Goal: Task Accomplishment & Management: Use online tool/utility

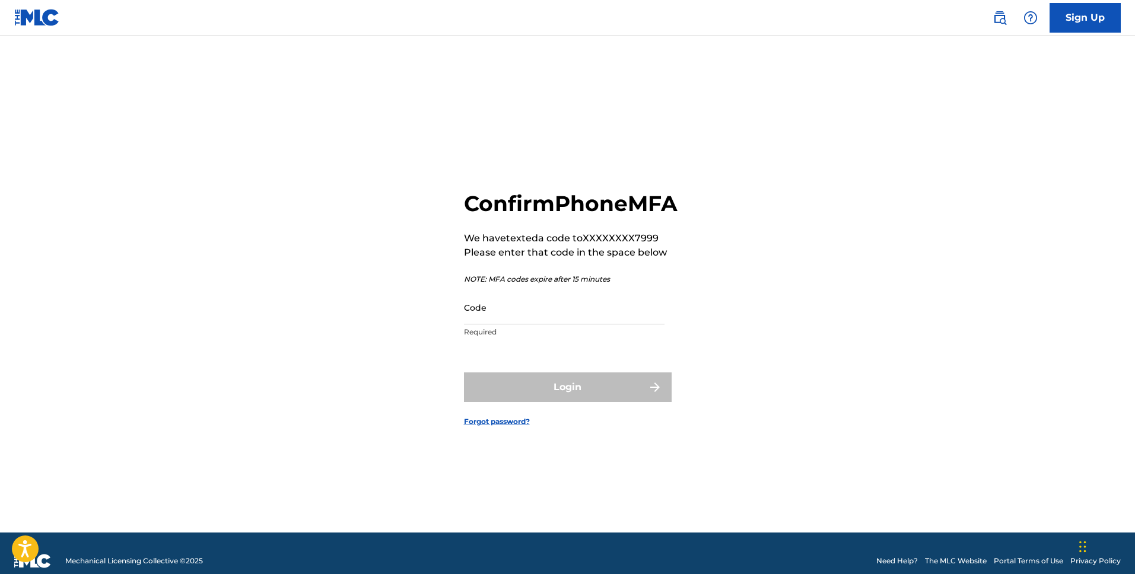
click at [500, 319] on input "Code" at bounding box center [564, 308] width 201 height 34
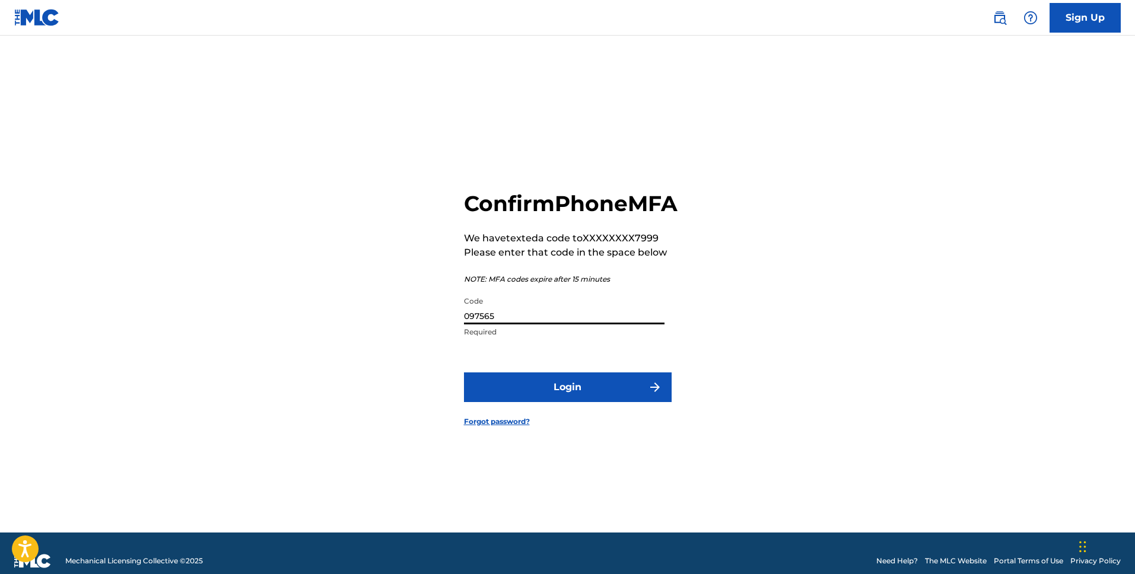
type input "097565"
click at [464, 373] on button "Login" at bounding box center [568, 388] width 208 height 30
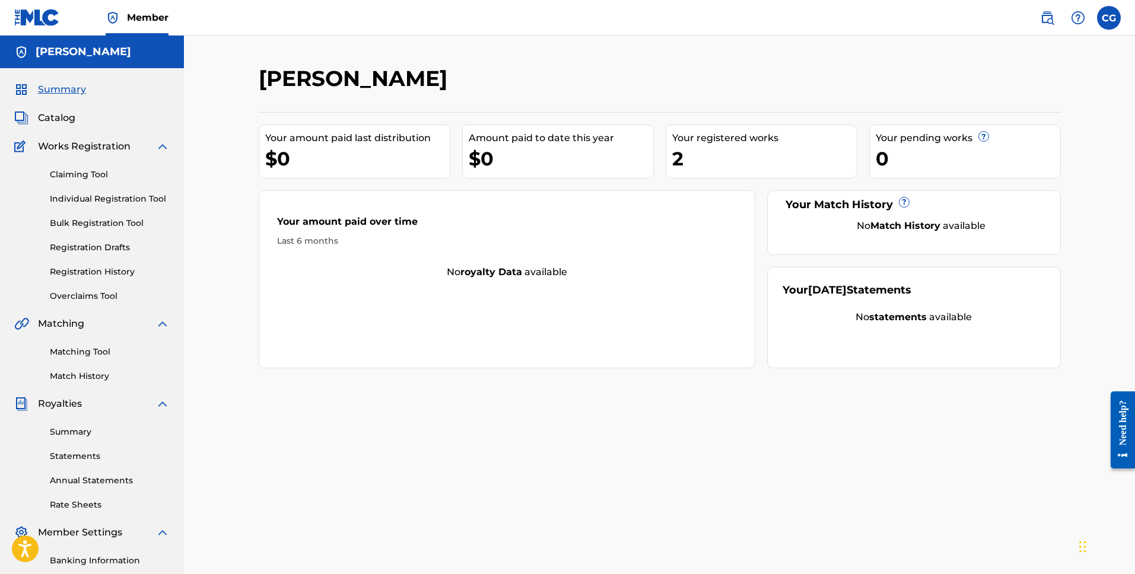
click at [85, 173] on link "Claiming Tool" at bounding box center [110, 175] width 120 height 12
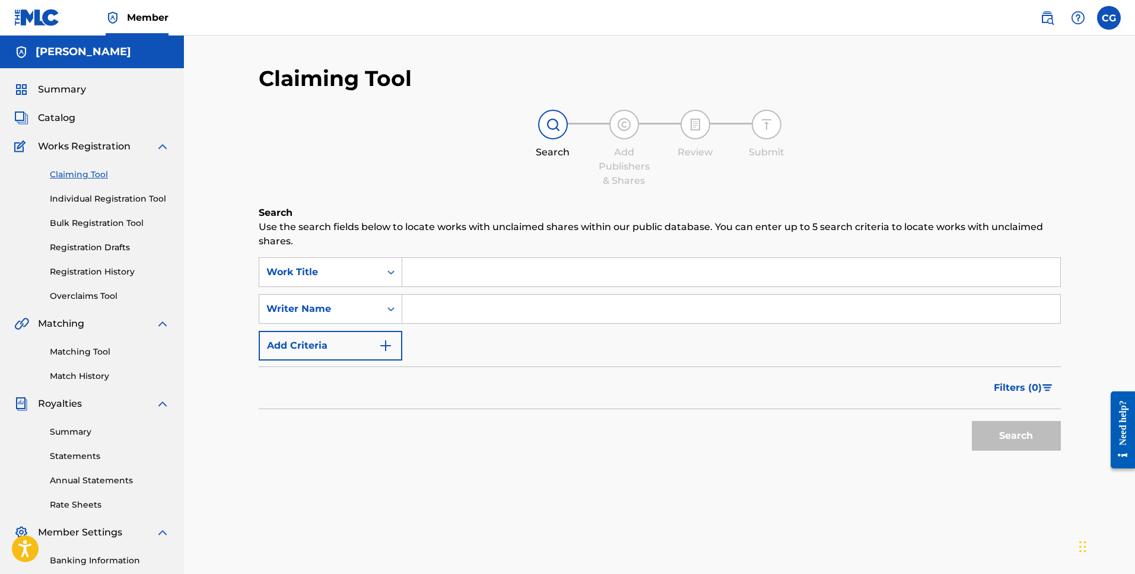
click at [513, 285] on input "Search Form" at bounding box center [731, 272] width 658 height 28
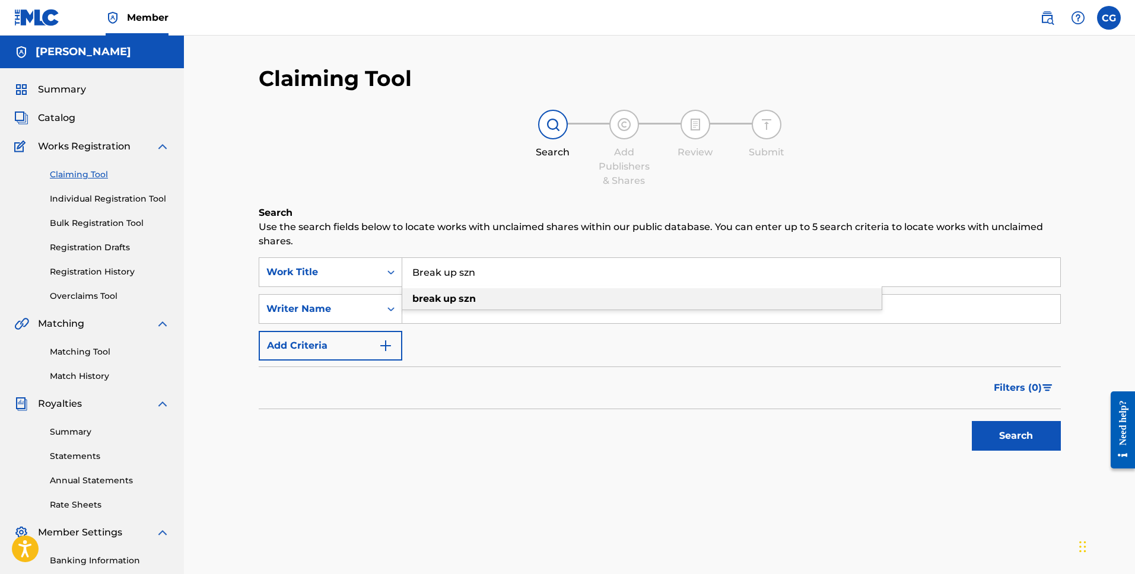
click at [487, 304] on div "break up szn" at bounding box center [641, 298] width 479 height 21
type input "break up szn"
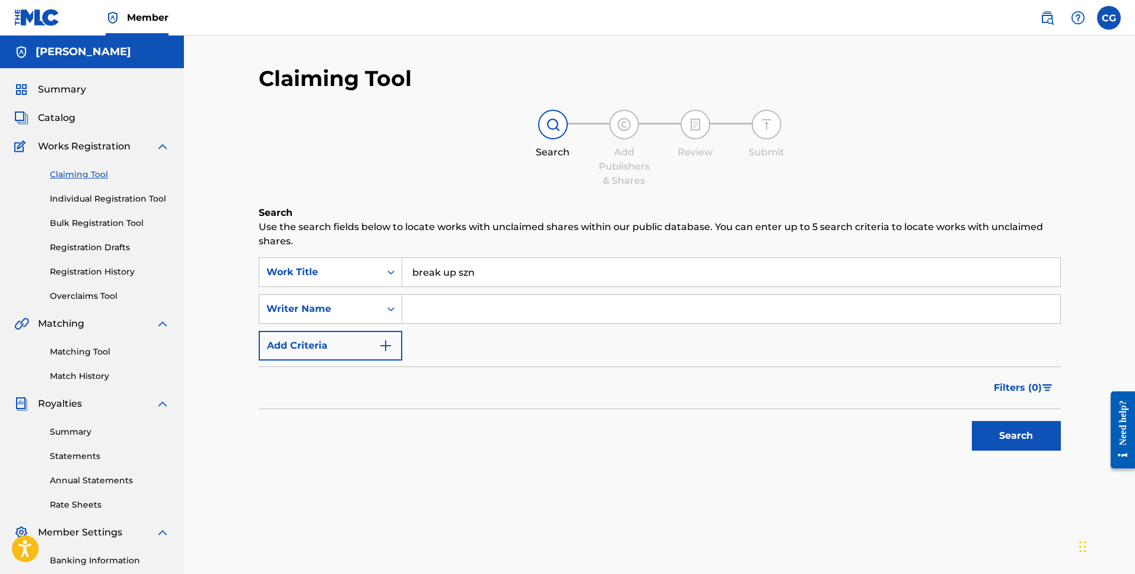
click at [1012, 428] on button "Search" at bounding box center [1016, 436] width 89 height 30
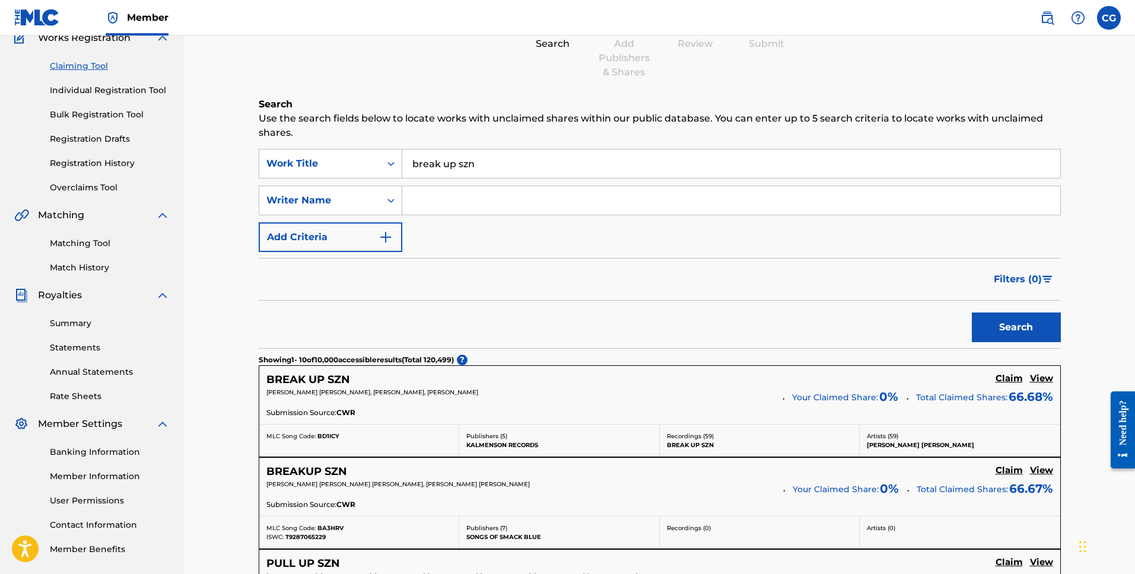
scroll to position [111, 0]
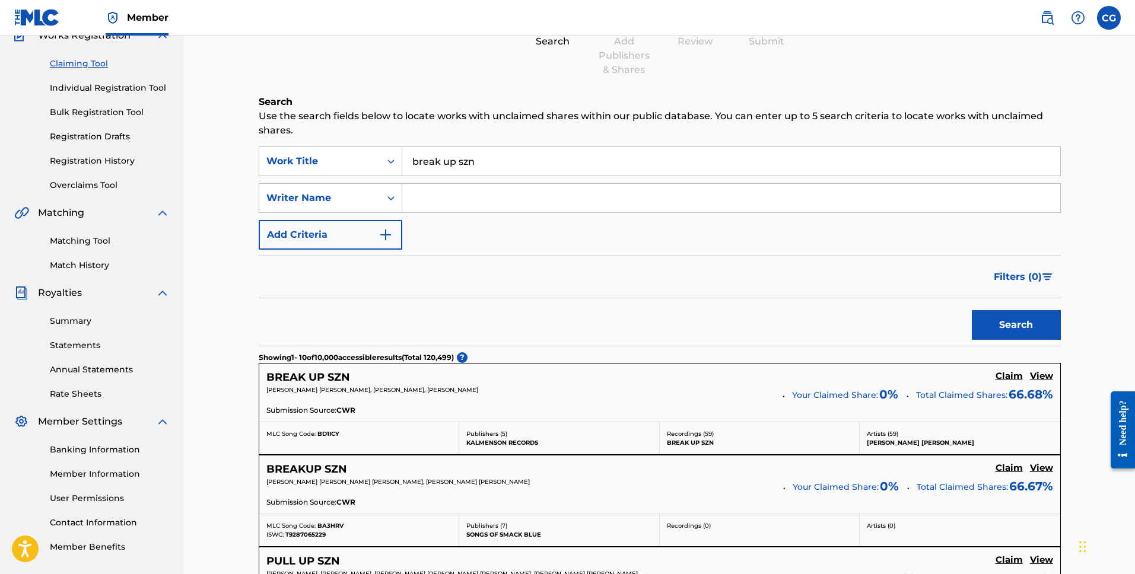
click at [428, 196] on input "Search Form" at bounding box center [731, 198] width 658 height 28
click at [972, 310] on button "Search" at bounding box center [1016, 325] width 89 height 30
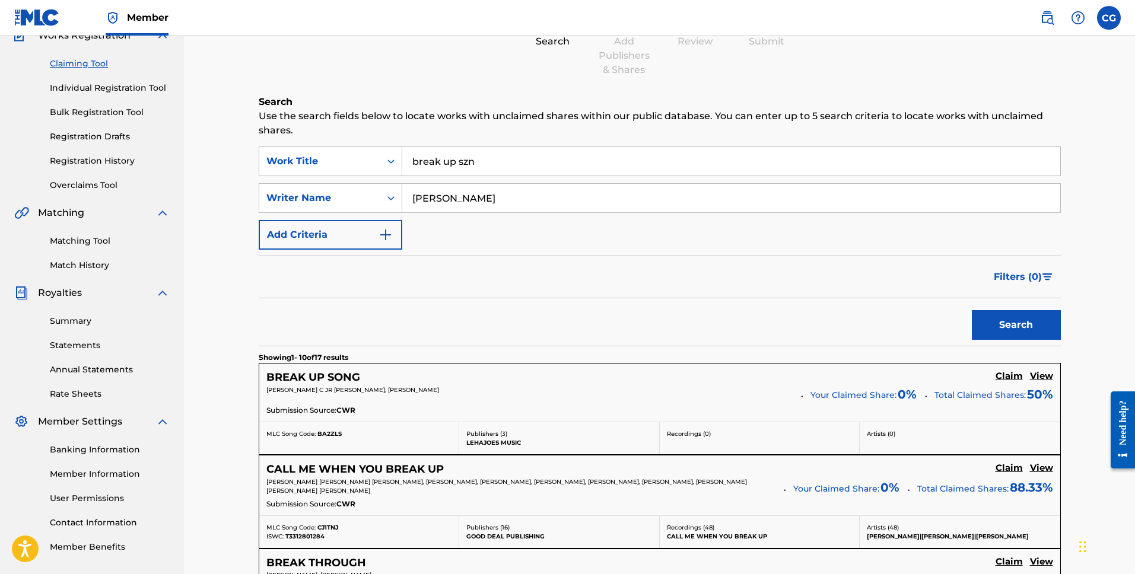
click at [470, 189] on input "[PERSON_NAME]" at bounding box center [731, 198] width 658 height 28
click at [465, 196] on input "[PERSON_NAME]" at bounding box center [731, 198] width 658 height 28
type input "[PERSON_NAME]"
click at [972, 310] on button "Search" at bounding box center [1016, 325] width 89 height 30
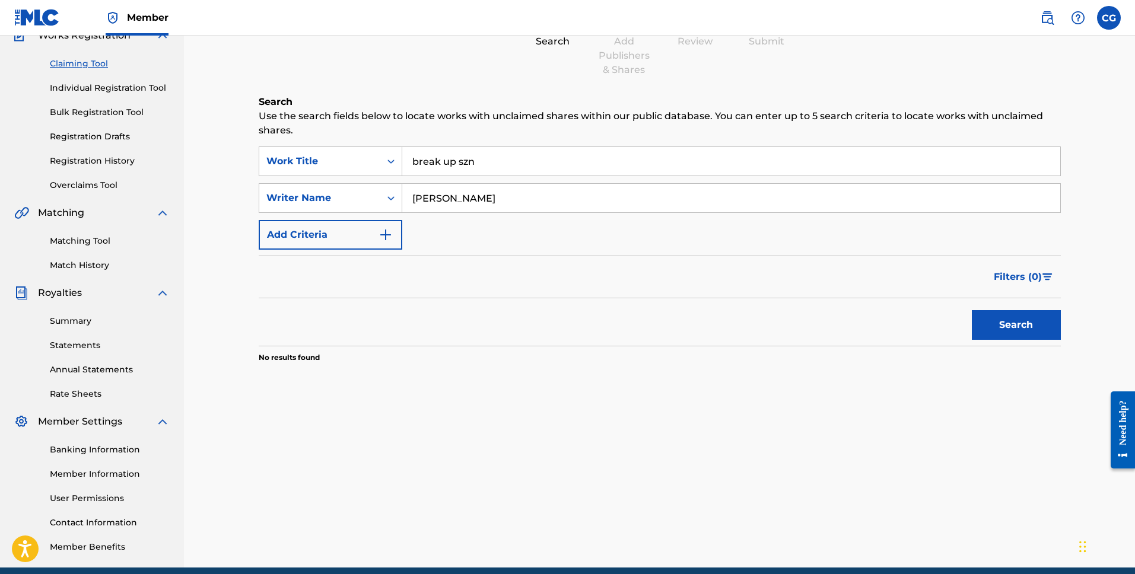
click at [444, 160] on input "break up szn" at bounding box center [731, 161] width 658 height 28
click at [972, 310] on button "Search" at bounding box center [1016, 325] width 89 height 30
click at [629, 165] on input "breakup szn" at bounding box center [731, 161] width 658 height 28
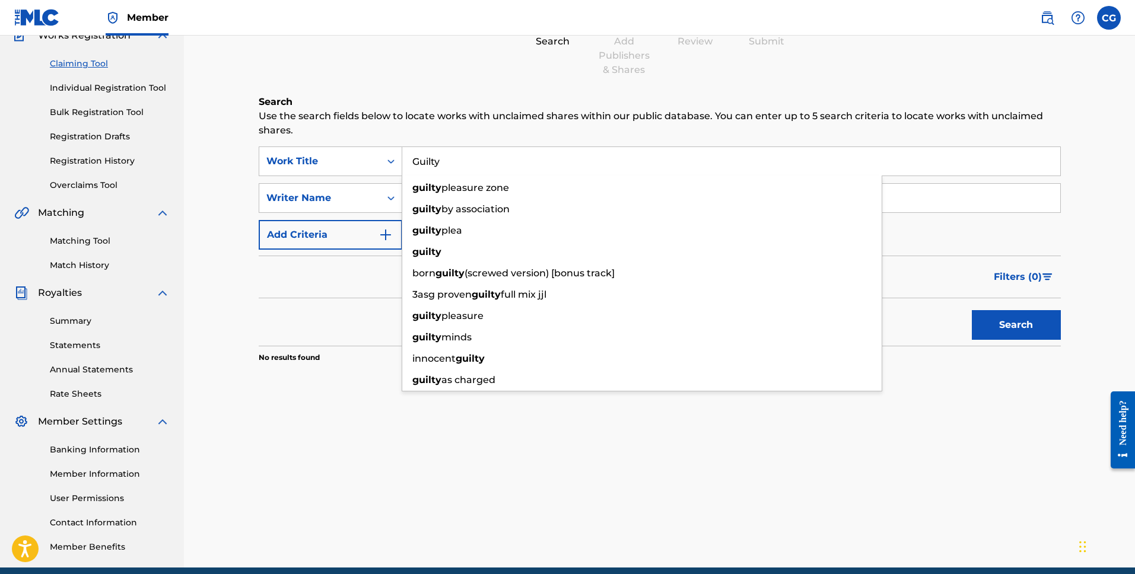
click at [972, 310] on button "Search" at bounding box center [1016, 325] width 89 height 30
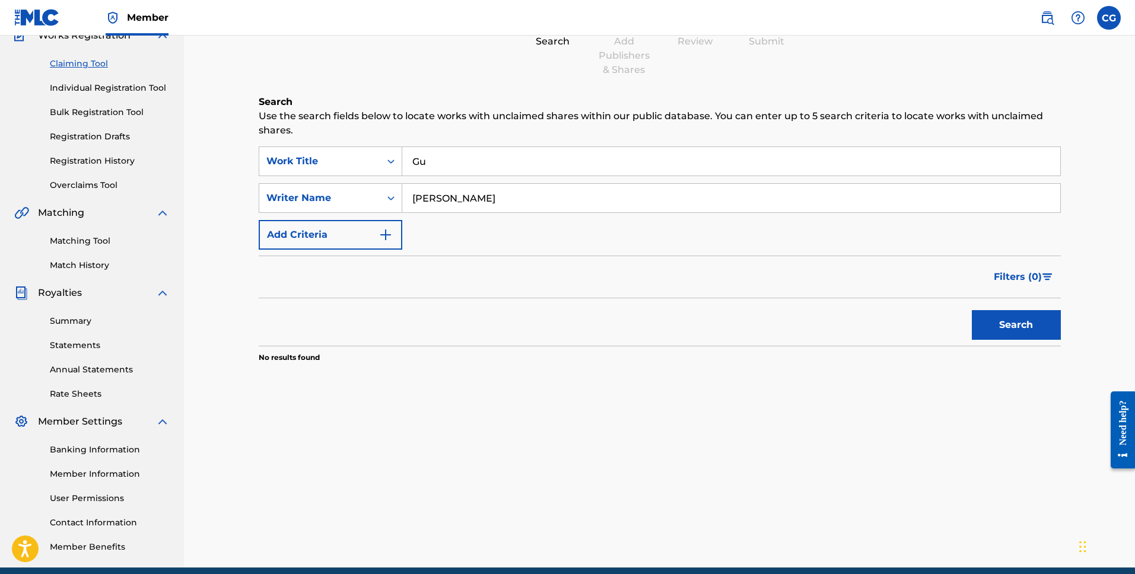
type input "G"
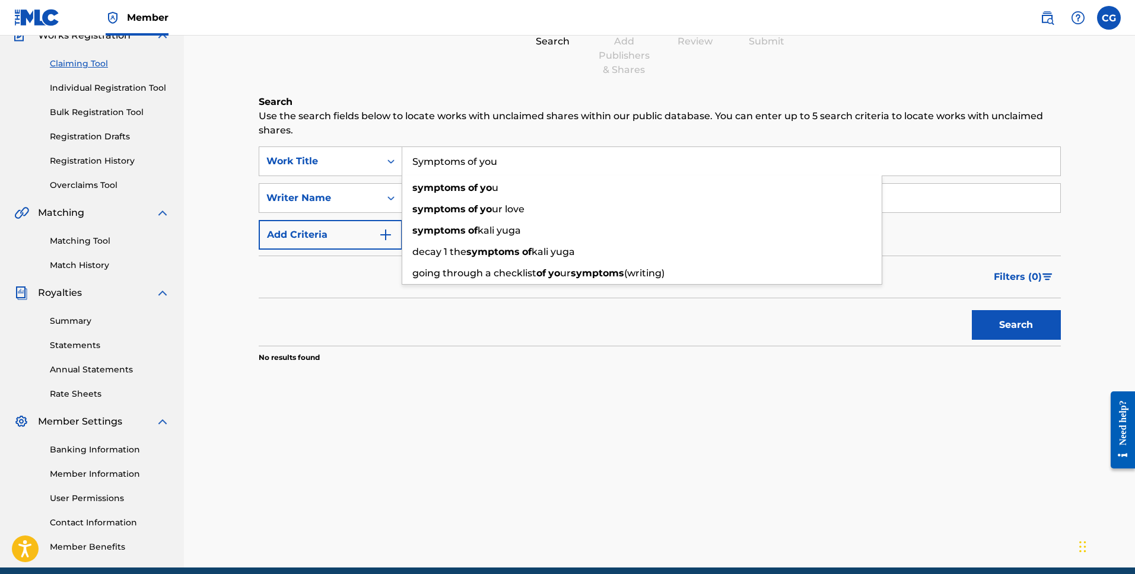
type input "Symptoms of you"
click at [972, 310] on button "Search" at bounding box center [1016, 325] width 89 height 30
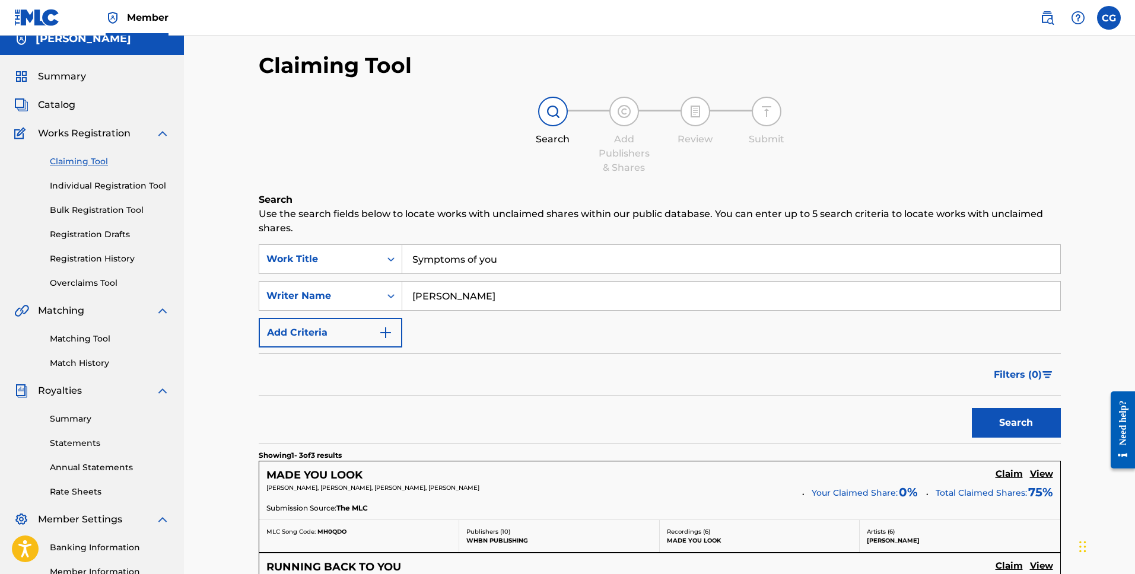
scroll to position [0, 0]
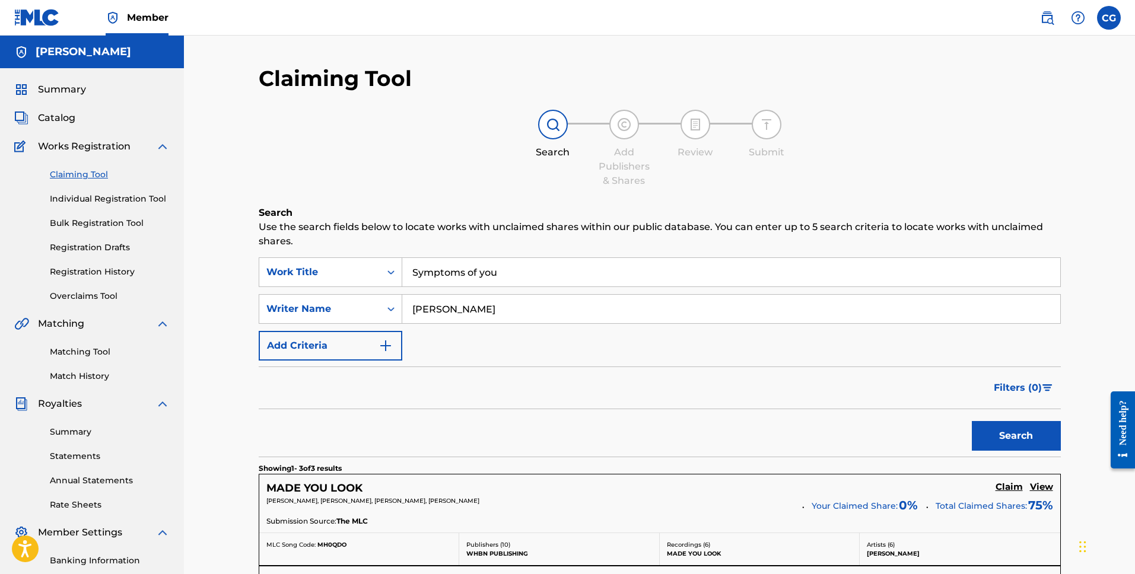
click at [453, 266] on input "Symptoms of you" at bounding box center [731, 272] width 658 height 28
click at [972, 421] on button "Search" at bounding box center [1016, 436] width 89 height 30
click at [65, 121] on span "Catalog" at bounding box center [56, 118] width 37 height 14
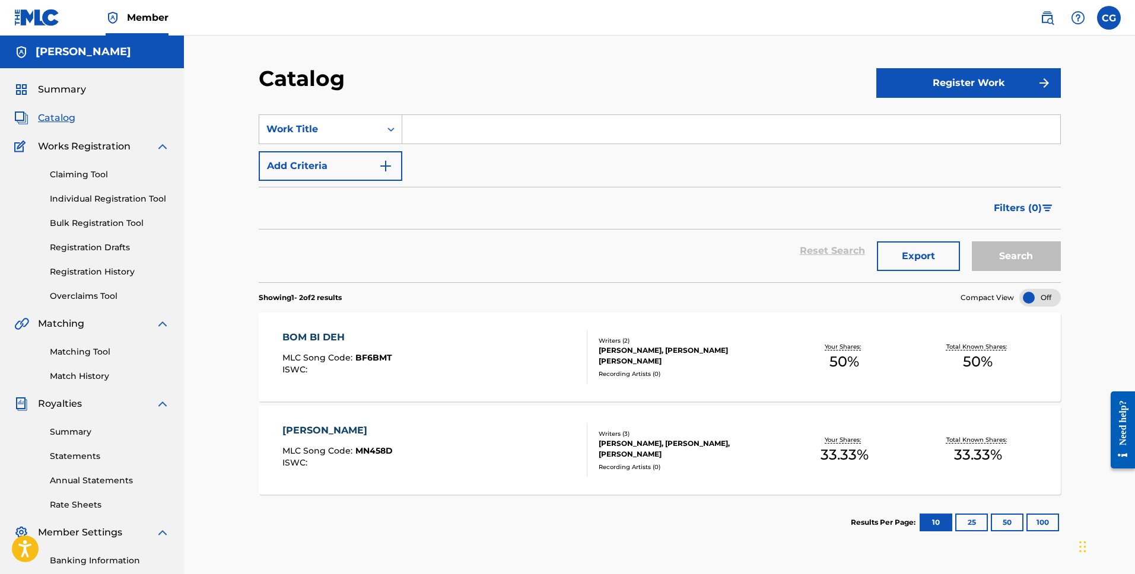
click at [74, 147] on span "Works Registration" at bounding box center [84, 146] width 93 height 14
click at [58, 108] on div "Summary Catalog Works Registration Claiming Tool Individual Registration Tool B…" at bounding box center [92, 373] width 184 height 611
click at [61, 117] on span "Catalog" at bounding box center [56, 118] width 37 height 14
click at [976, 86] on button "Register Work" at bounding box center [968, 83] width 185 height 30
click at [279, 263] on div "Reset Search Export Search" at bounding box center [660, 251] width 802 height 43
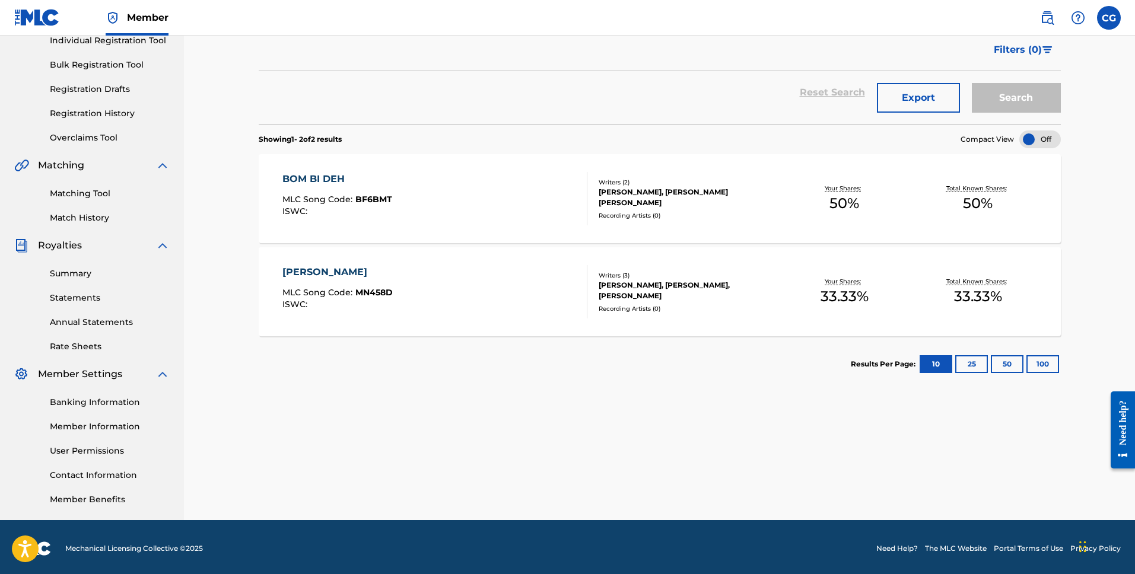
scroll to position [158, 0]
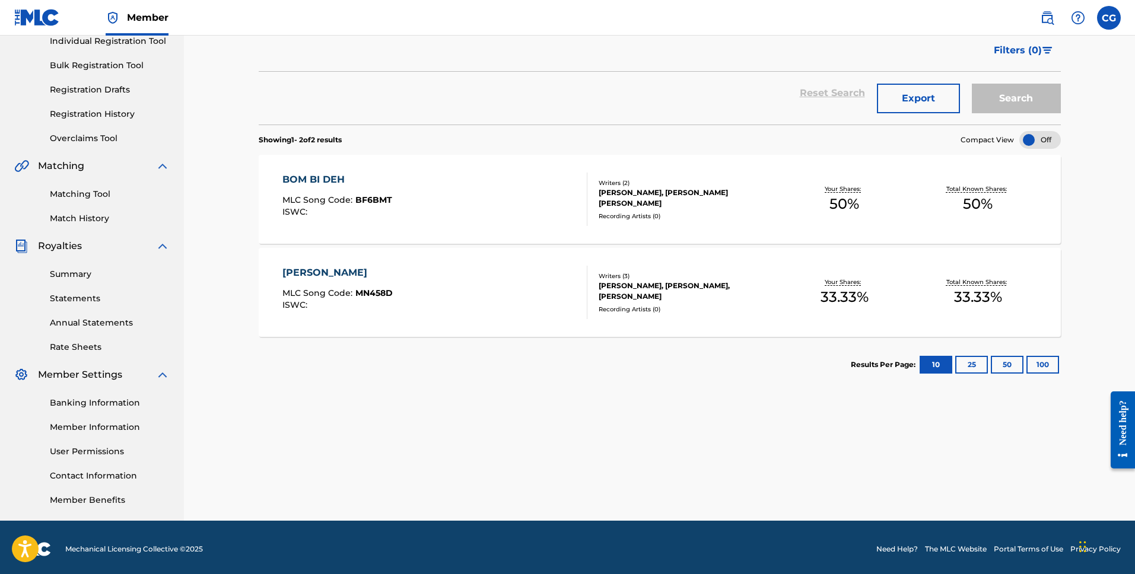
click at [482, 298] on div "[PERSON_NAME] MLC Song Code : MN458D ISWC :" at bounding box center [434, 292] width 305 height 53
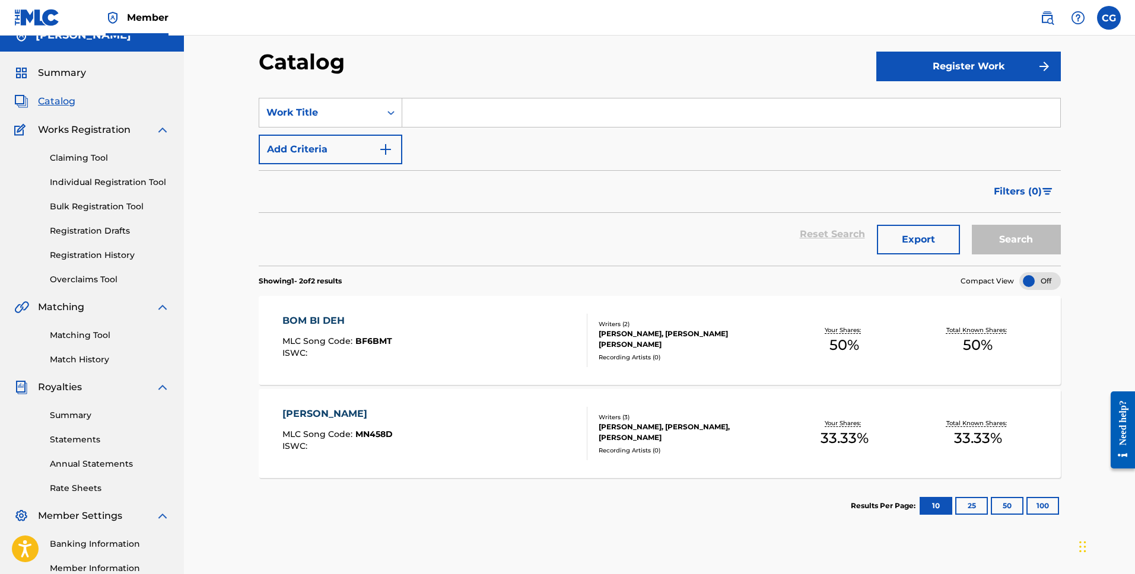
scroll to position [17, 0]
click at [64, 97] on span "Catalog" at bounding box center [56, 101] width 37 height 14
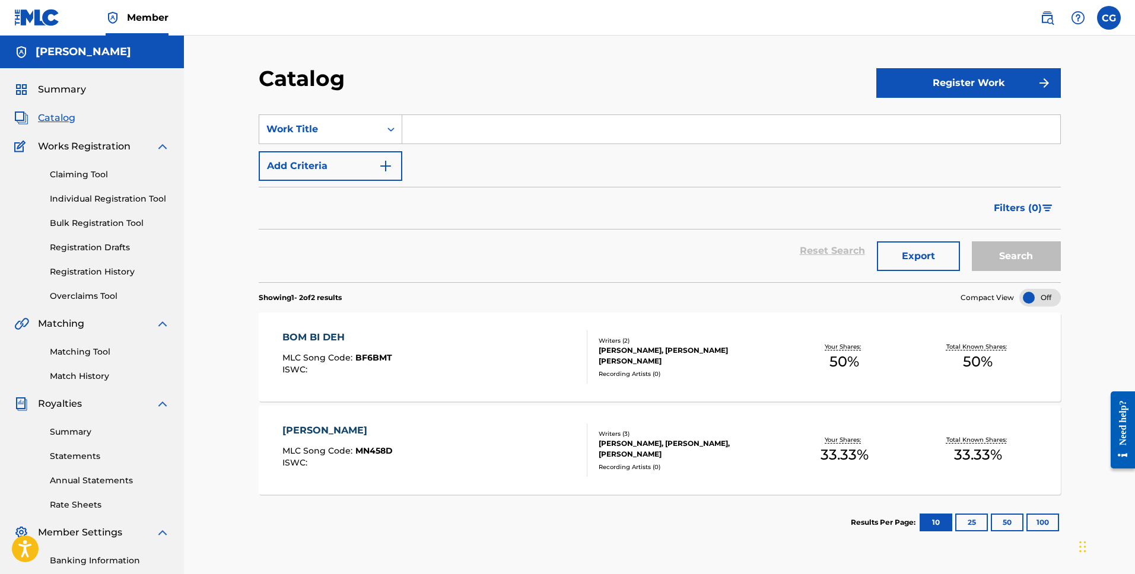
click at [78, 364] on div "Matching Tool Match History" at bounding box center [91, 357] width 155 height 52
click at [516, 139] on input "Search Form" at bounding box center [731, 129] width 658 height 28
type input "girlz"
click at [66, 169] on link "Claiming Tool" at bounding box center [110, 175] width 120 height 12
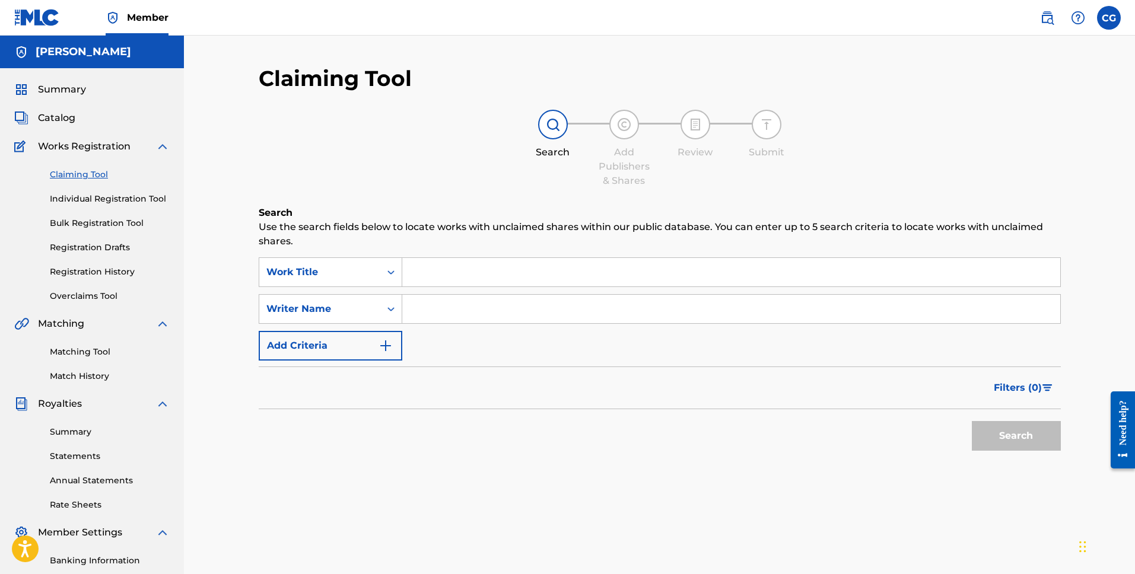
click at [475, 258] on input "Search Form" at bounding box center [731, 272] width 658 height 28
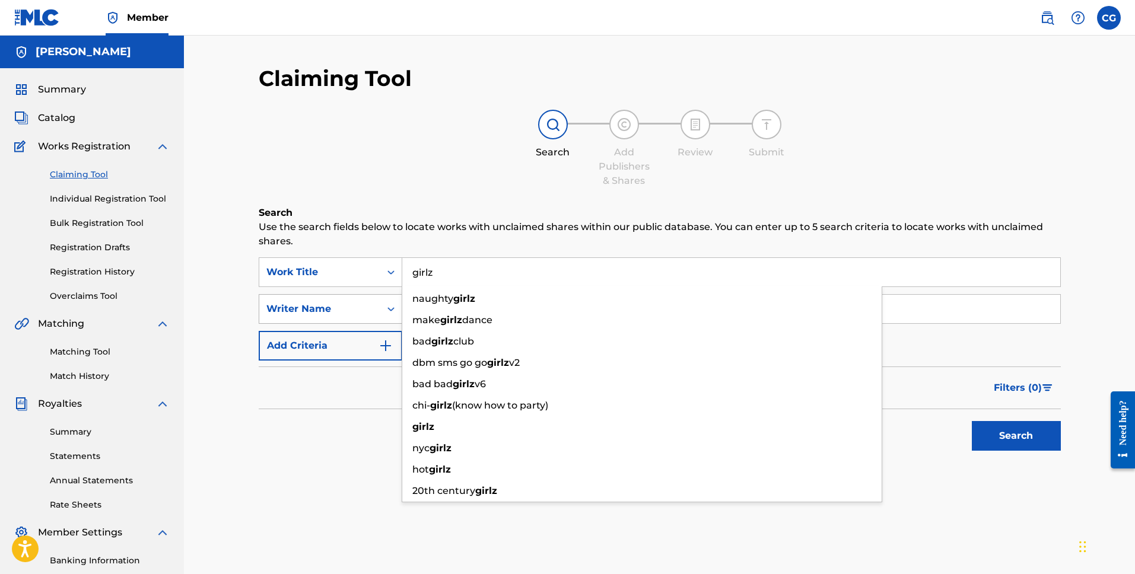
type input "girlz"
click at [384, 306] on div "Search Form" at bounding box center [390, 308] width 21 height 21
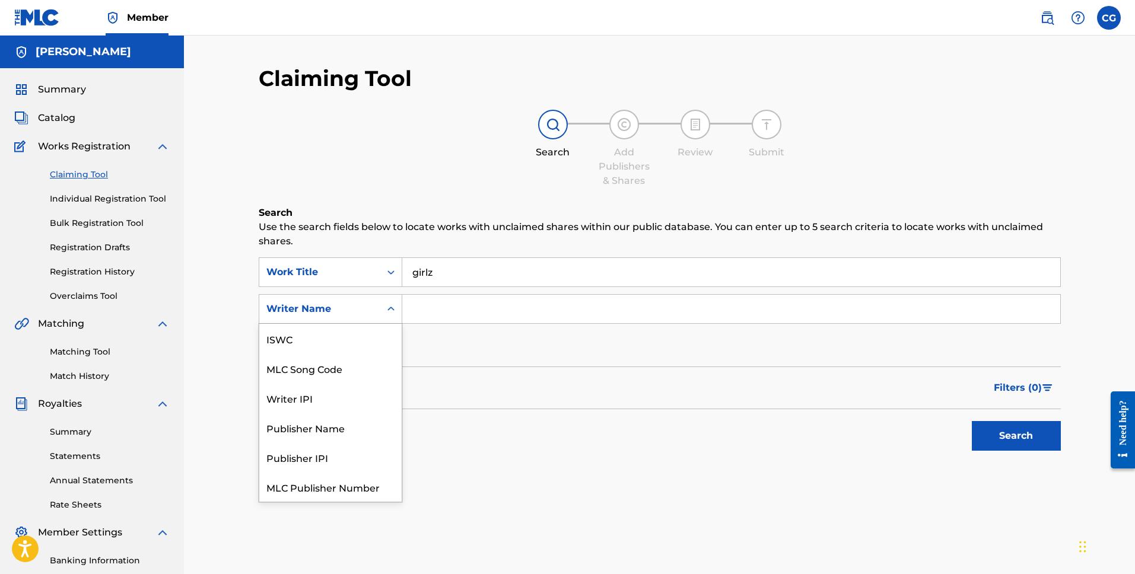
scroll to position [30, 0]
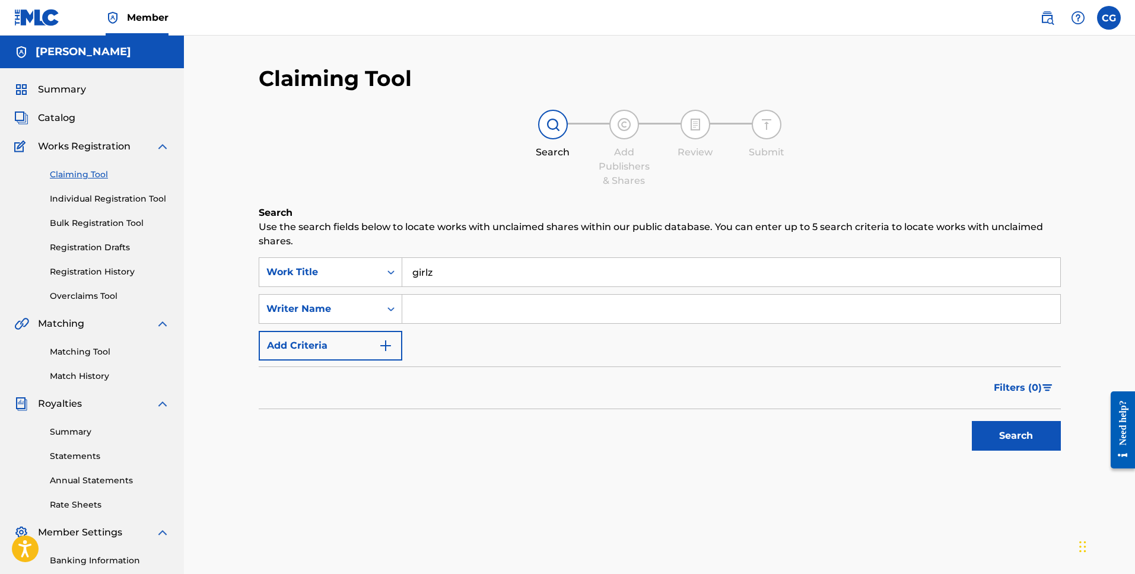
click at [420, 310] on input "Search Form" at bounding box center [731, 309] width 658 height 28
type input "[PERSON_NAME]"
click at [972, 421] on button "Search" at bounding box center [1016, 436] width 89 height 30
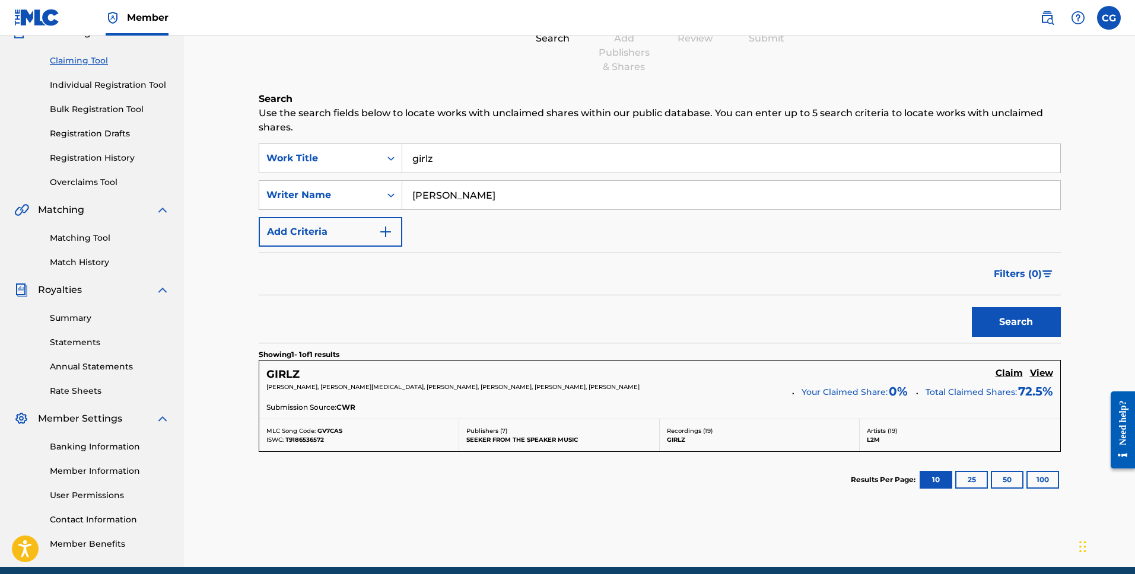
scroll to position [123, 0]
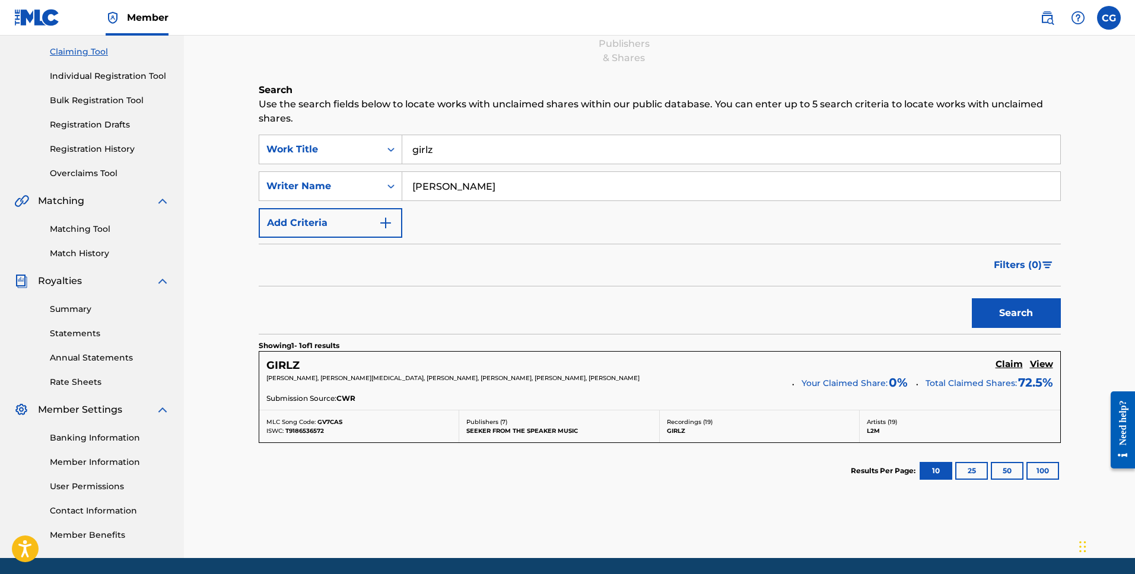
click at [568, 382] on p "[PERSON_NAME], [PERSON_NAME][MEDICAL_DATA], [PERSON_NAME], [PERSON_NAME], [PERS…" at bounding box center [524, 378] width 517 height 9
click at [534, 374] on span "[PERSON_NAME], [PERSON_NAME][MEDICAL_DATA], [PERSON_NAME], [PERSON_NAME], [PERS…" at bounding box center [452, 378] width 373 height 8
click at [277, 371] on h5 "GIRLZ" at bounding box center [282, 366] width 33 height 14
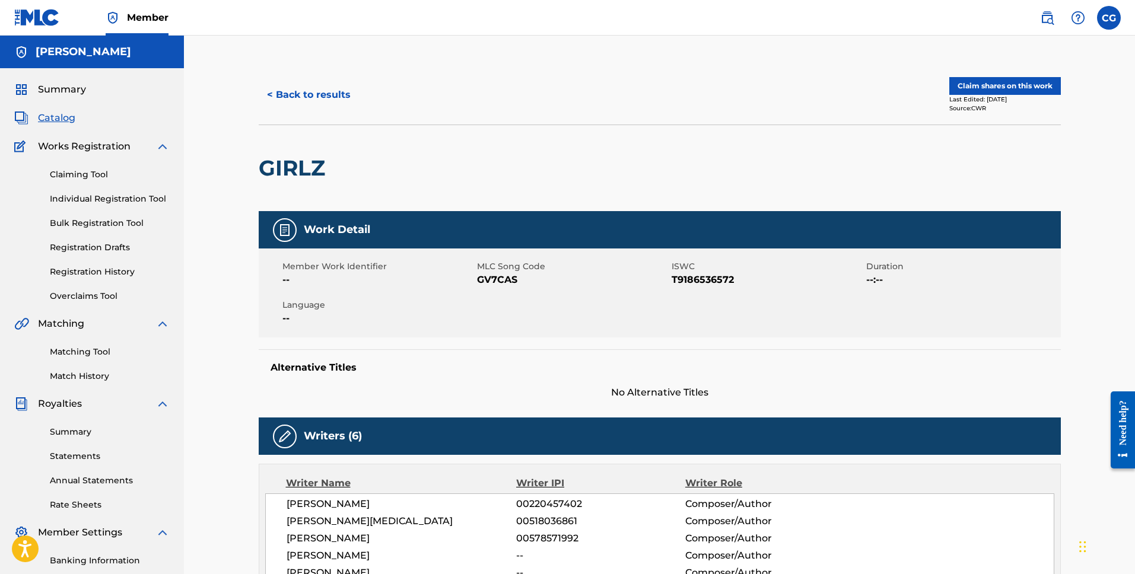
click at [62, 172] on link "Claiming Tool" at bounding box center [110, 175] width 120 height 12
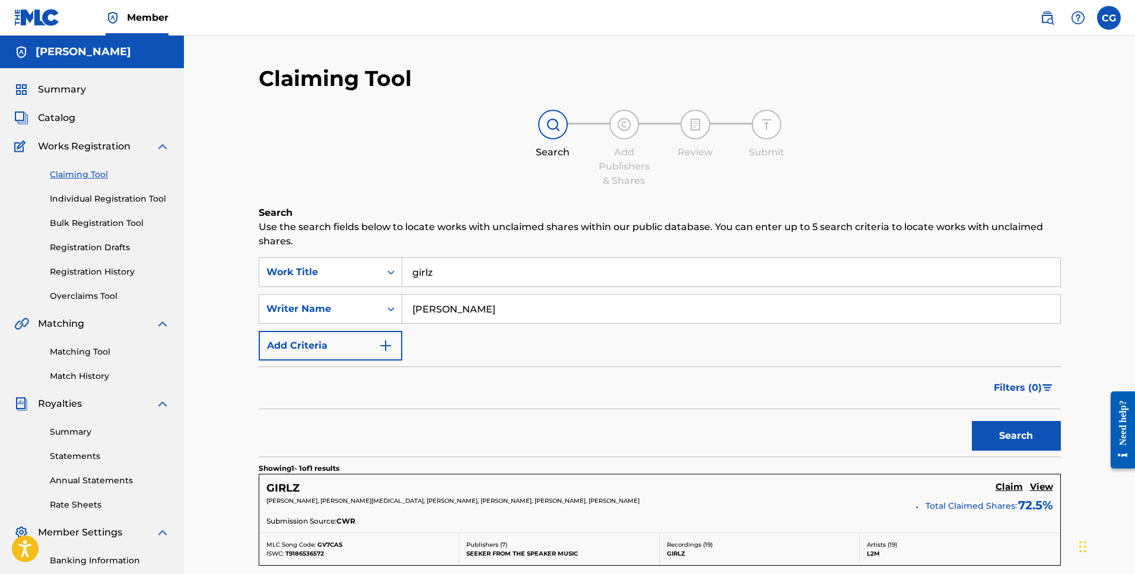
click at [484, 312] on input "[PERSON_NAME]" at bounding box center [731, 309] width 658 height 28
click at [439, 276] on input "girlz" at bounding box center [731, 272] width 658 height 28
click at [972, 421] on button "Search" at bounding box center [1016, 436] width 89 height 30
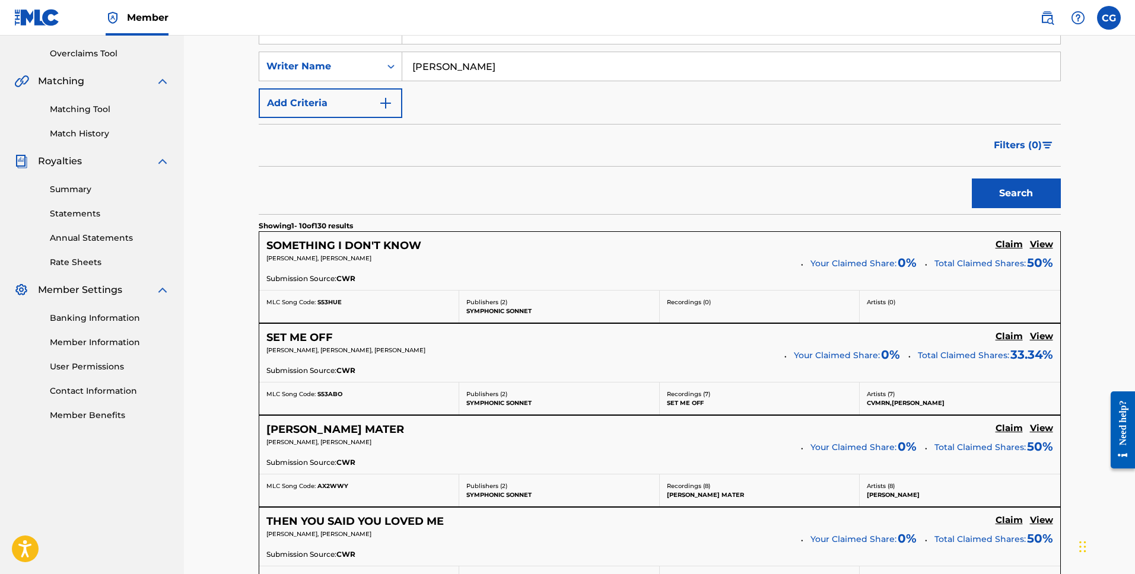
scroll to position [244, 0]
click at [316, 246] on h5 "SOMETHING I DON'T KNOW" at bounding box center [343, 245] width 155 height 14
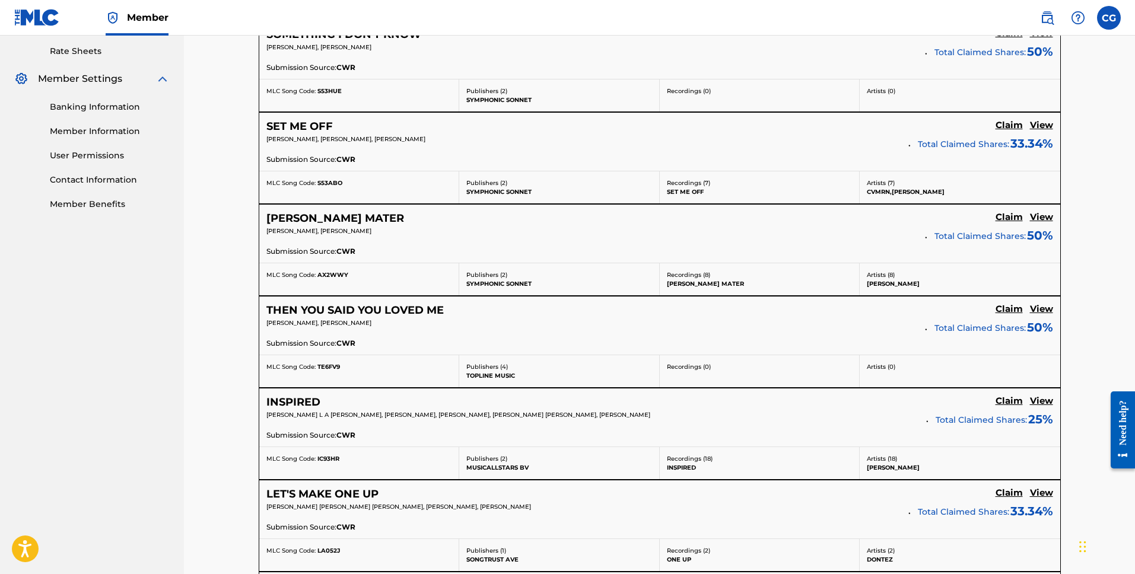
scroll to position [457, 0]
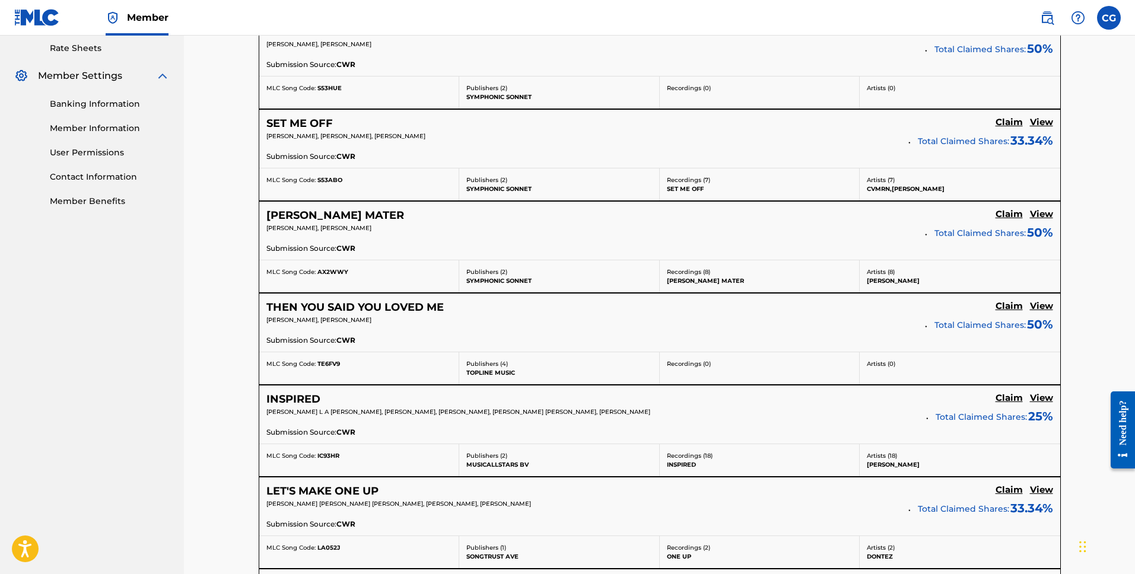
click at [298, 398] on h5 "INSPIRED" at bounding box center [293, 400] width 54 height 14
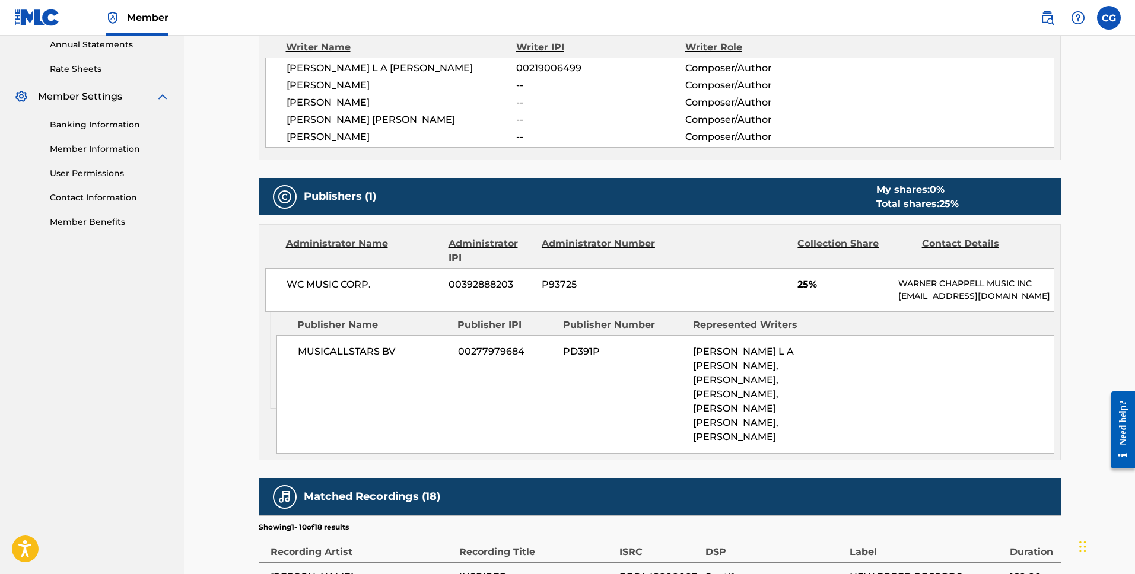
scroll to position [437, 0]
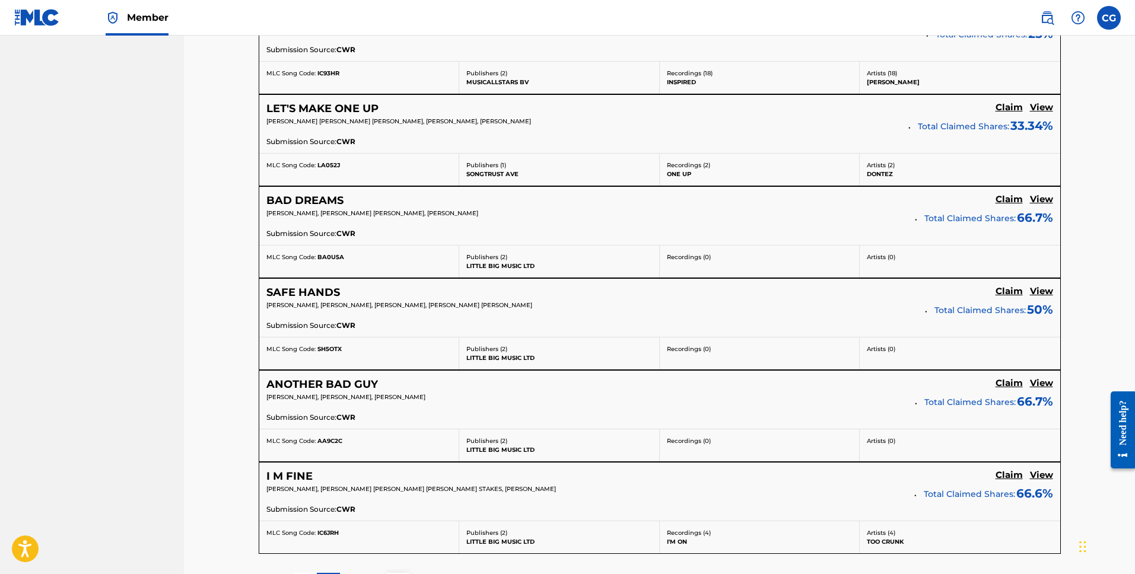
scroll to position [841, 0]
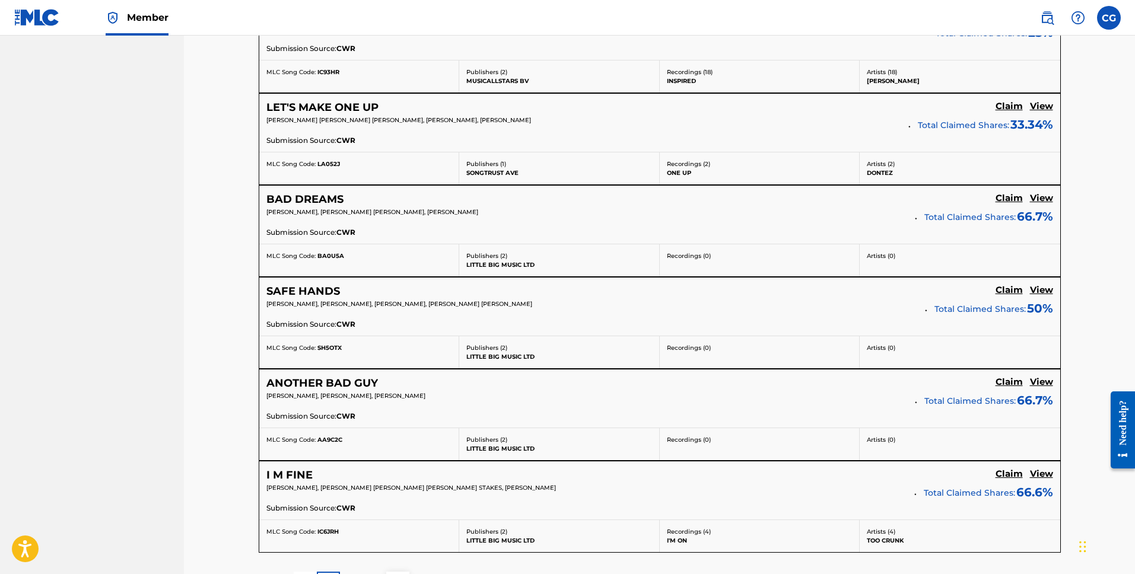
click at [314, 294] on h5 "SAFE HANDS" at bounding box center [303, 292] width 74 height 14
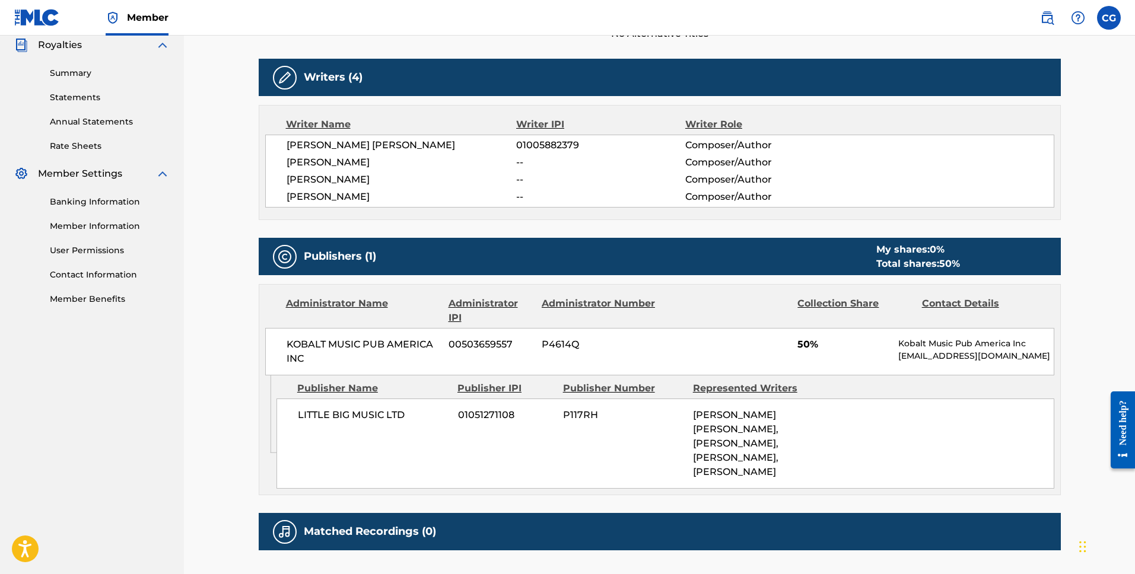
scroll to position [366, 0]
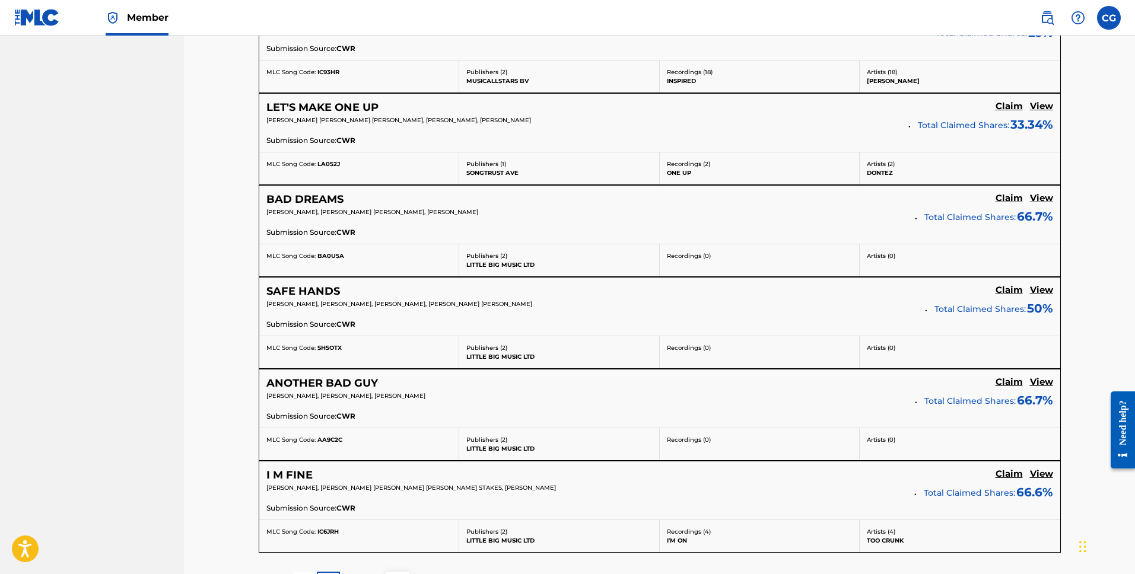
scroll to position [997, 0]
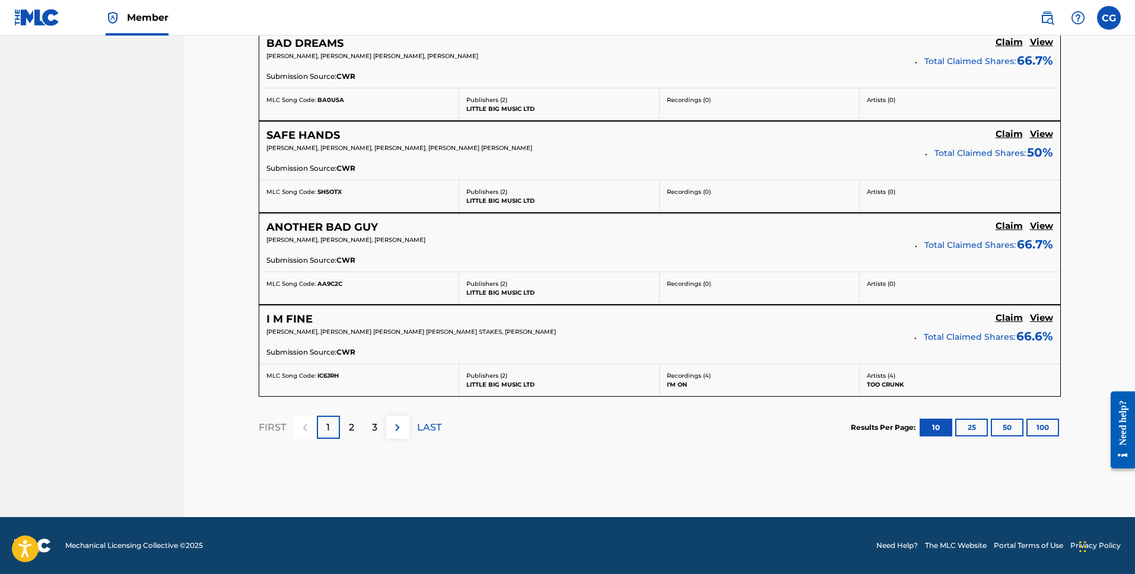
click at [402, 428] on img at bounding box center [397, 428] width 14 height 14
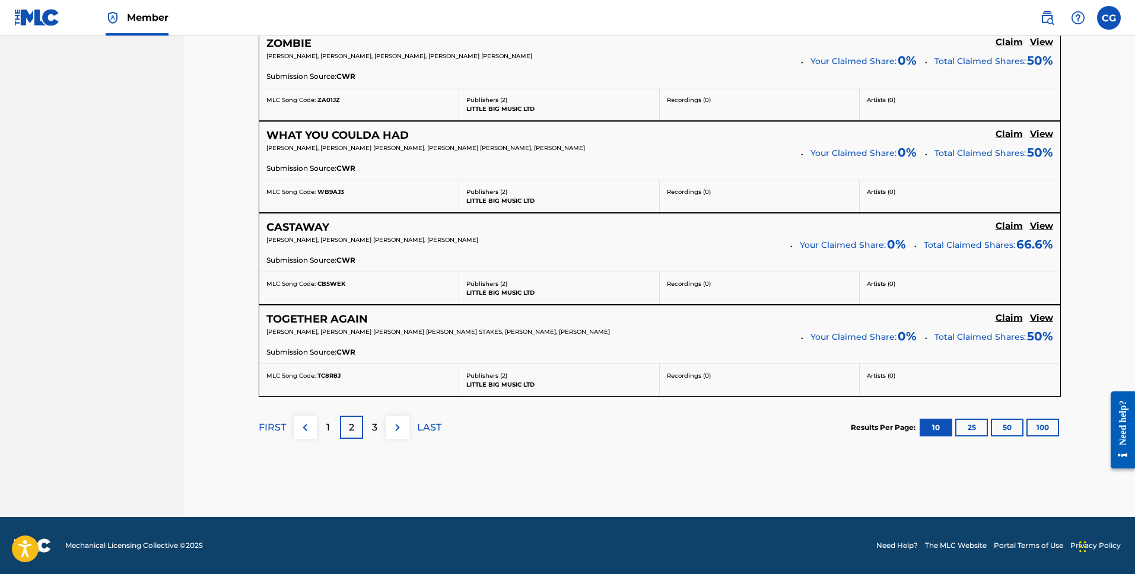
click at [1037, 427] on button "100" at bounding box center [1043, 428] width 33 height 18
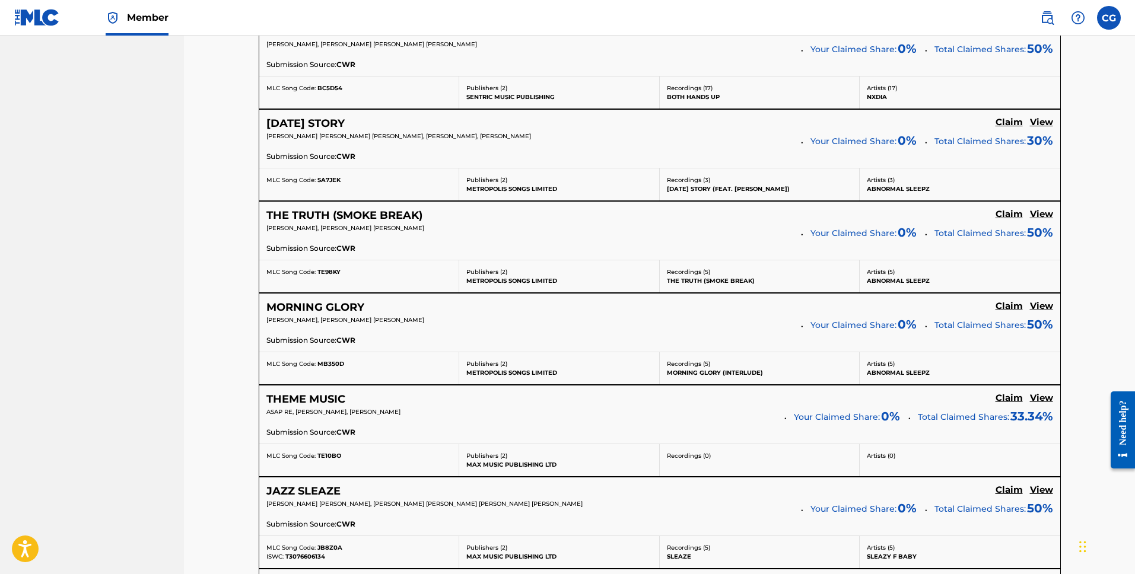
scroll to position [6532, 0]
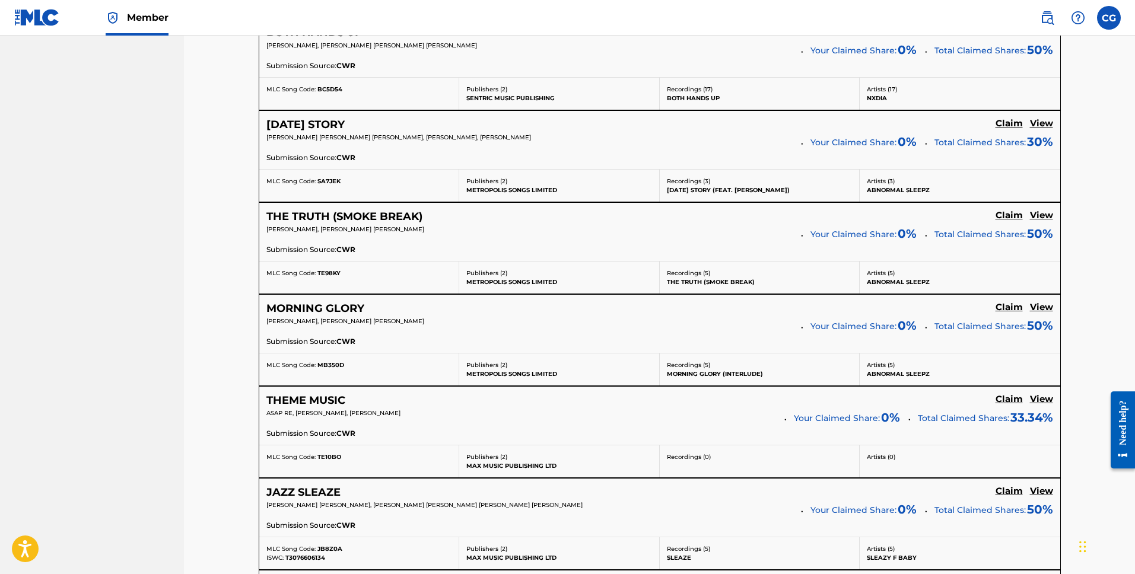
click at [1042, 488] on h5 "View" at bounding box center [1041, 491] width 23 height 11
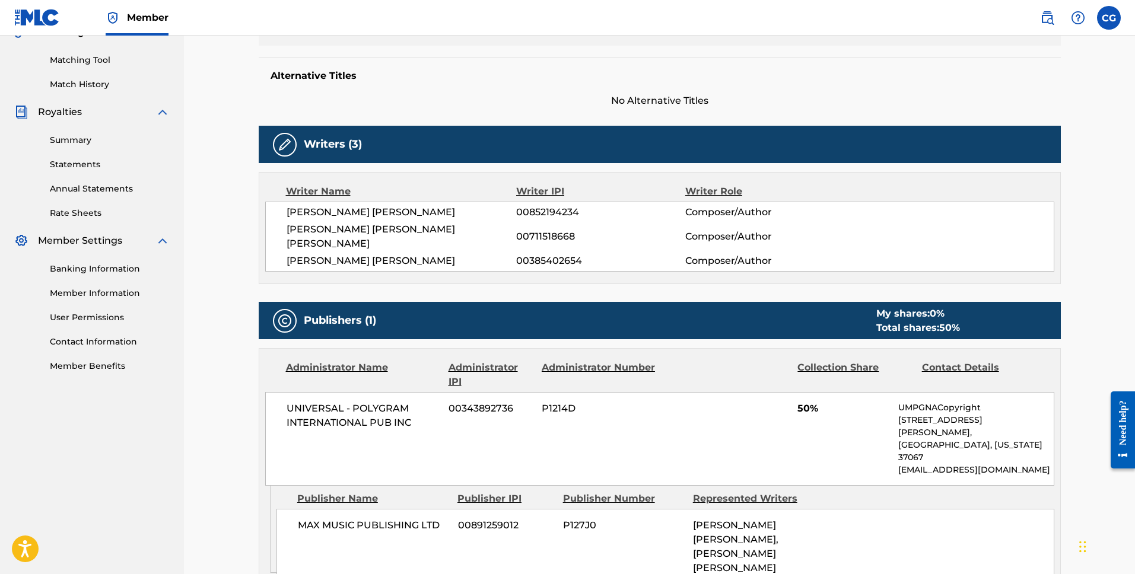
scroll to position [320, 0]
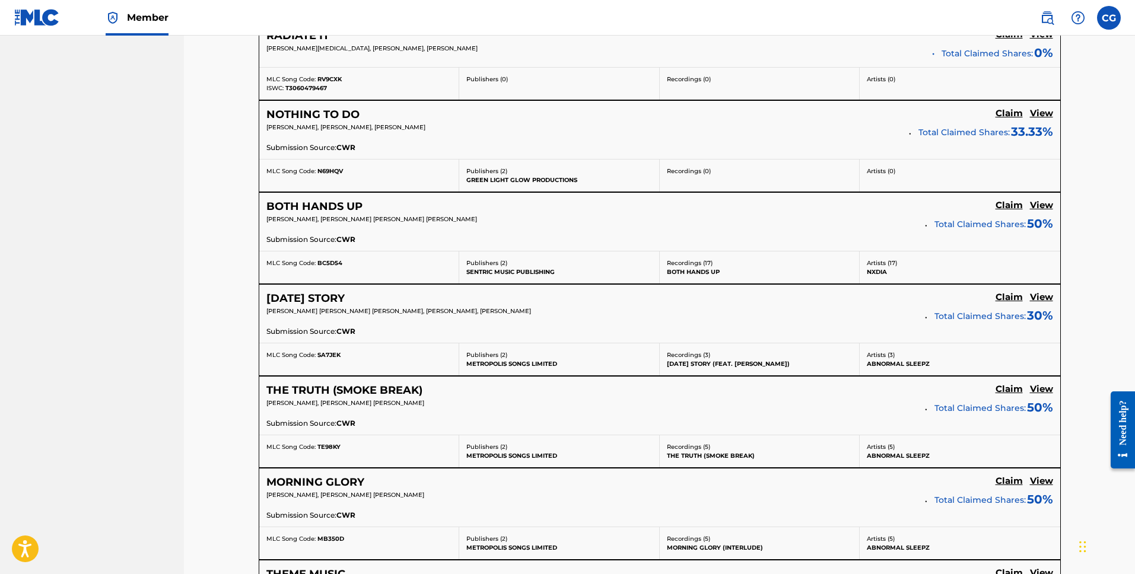
scroll to position [6355, 0]
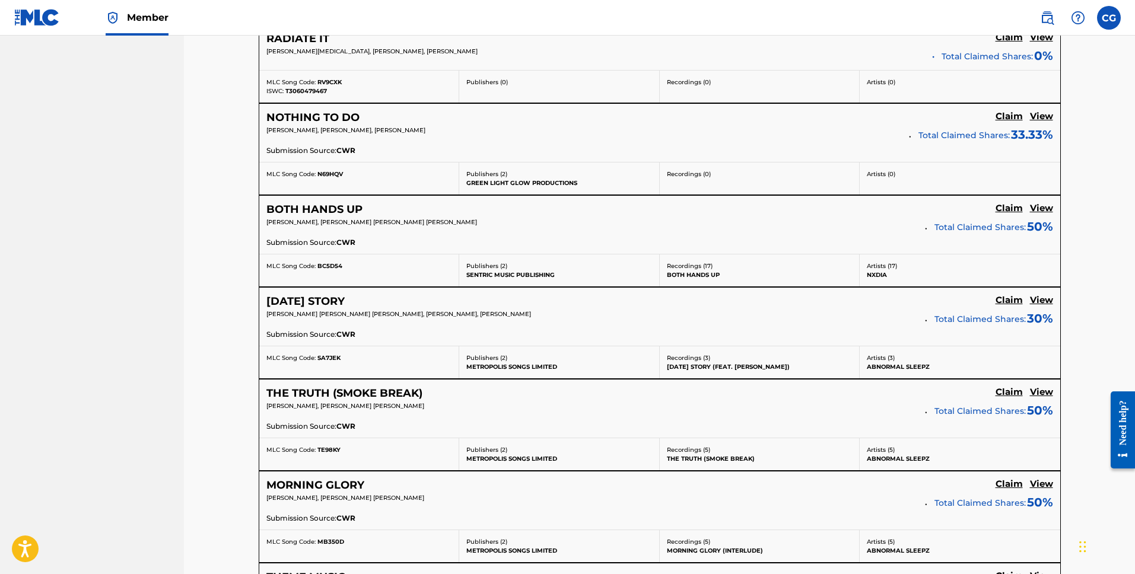
click at [298, 121] on h5 "NOTHING TO DO" at bounding box center [312, 118] width 93 height 14
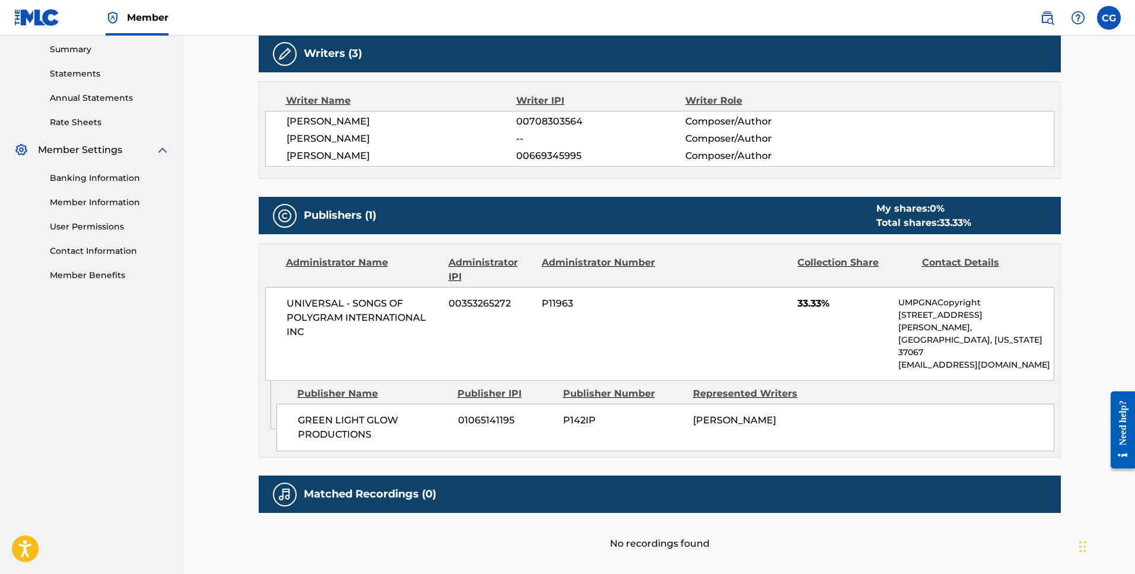
scroll to position [385, 0]
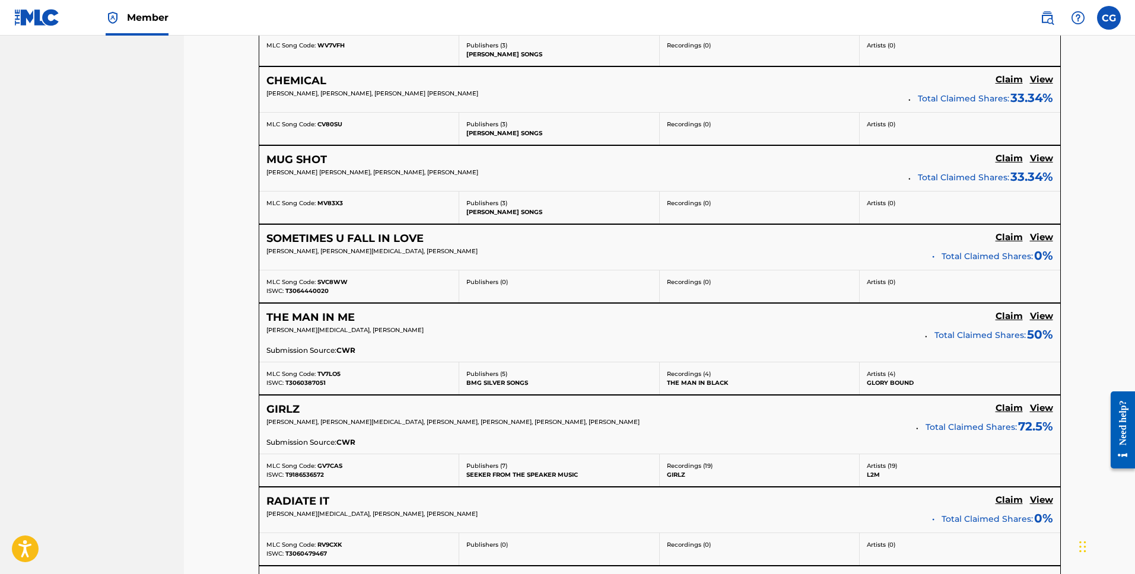
scroll to position [5891, 0]
click at [313, 234] on h5 "SOMETIMES U FALL IN LOVE" at bounding box center [344, 240] width 157 height 14
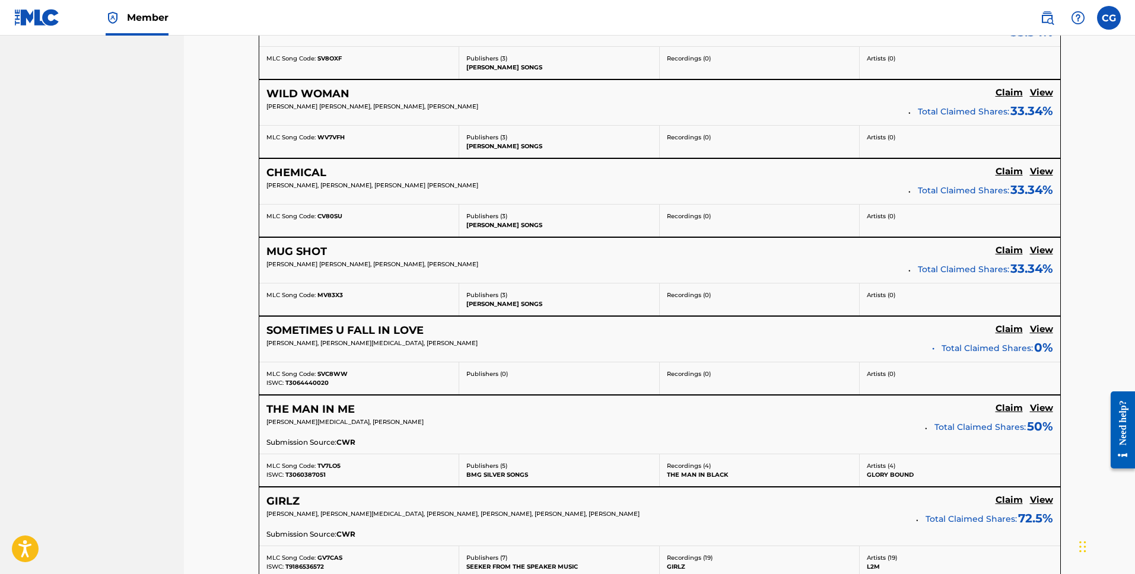
scroll to position [5799, 0]
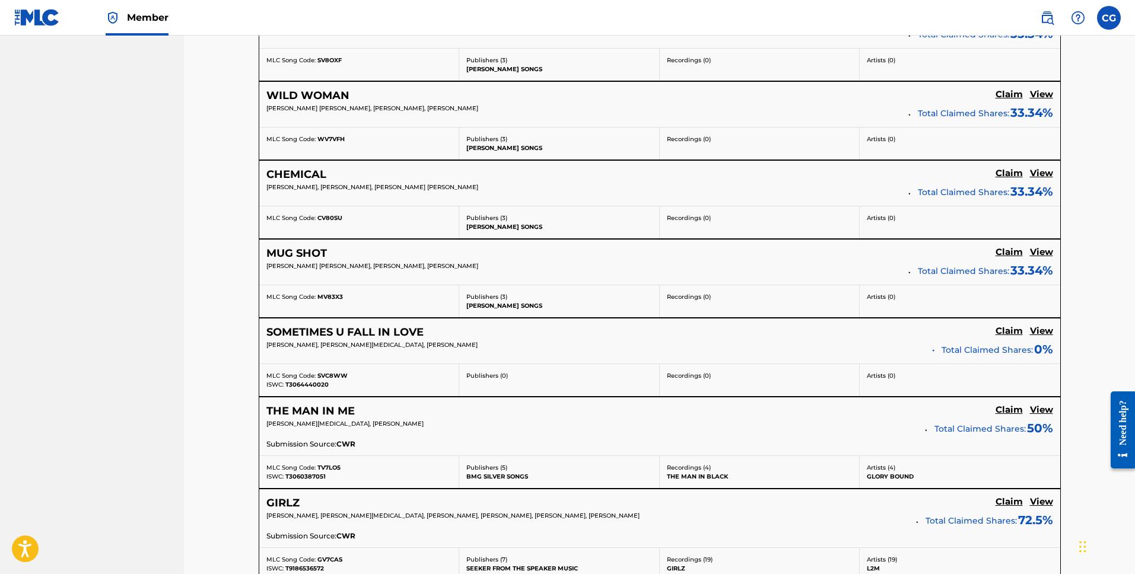
click at [301, 169] on h5 "CHEMICAL" at bounding box center [296, 175] width 60 height 14
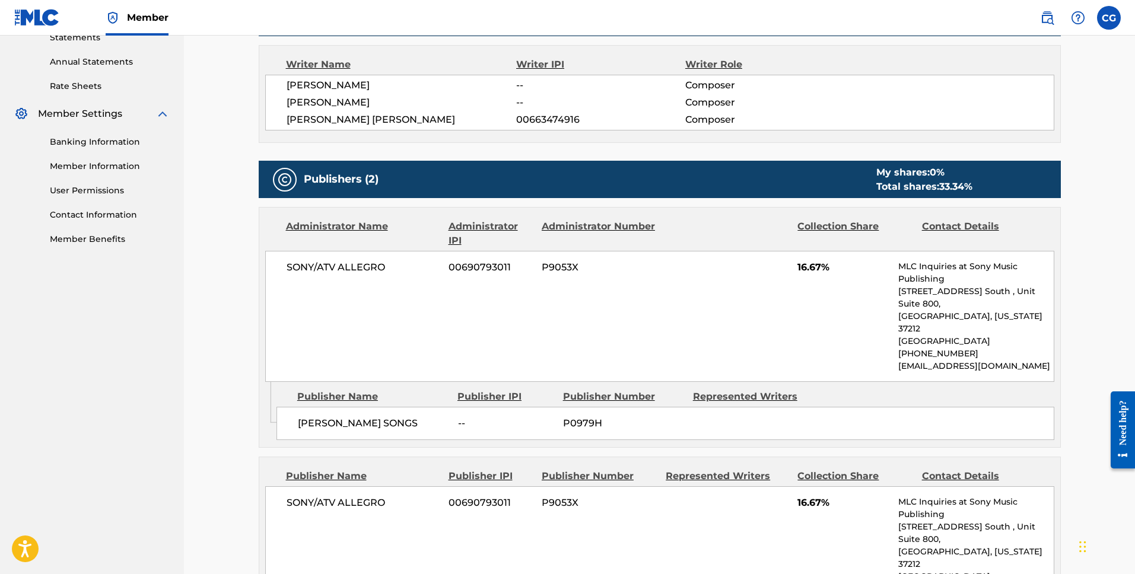
scroll to position [422, 0]
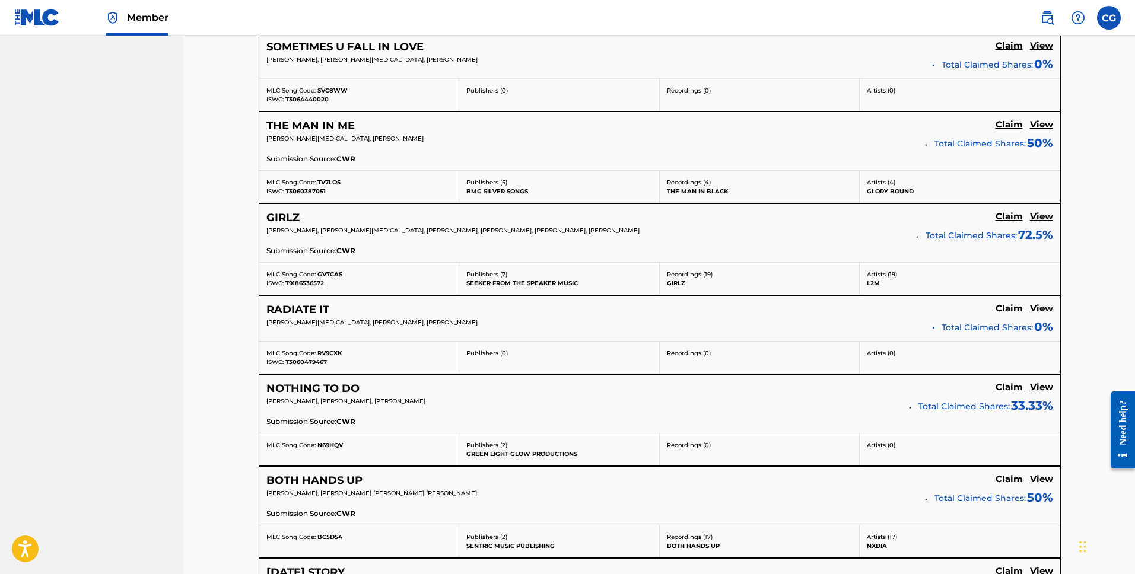
scroll to position [6076, 0]
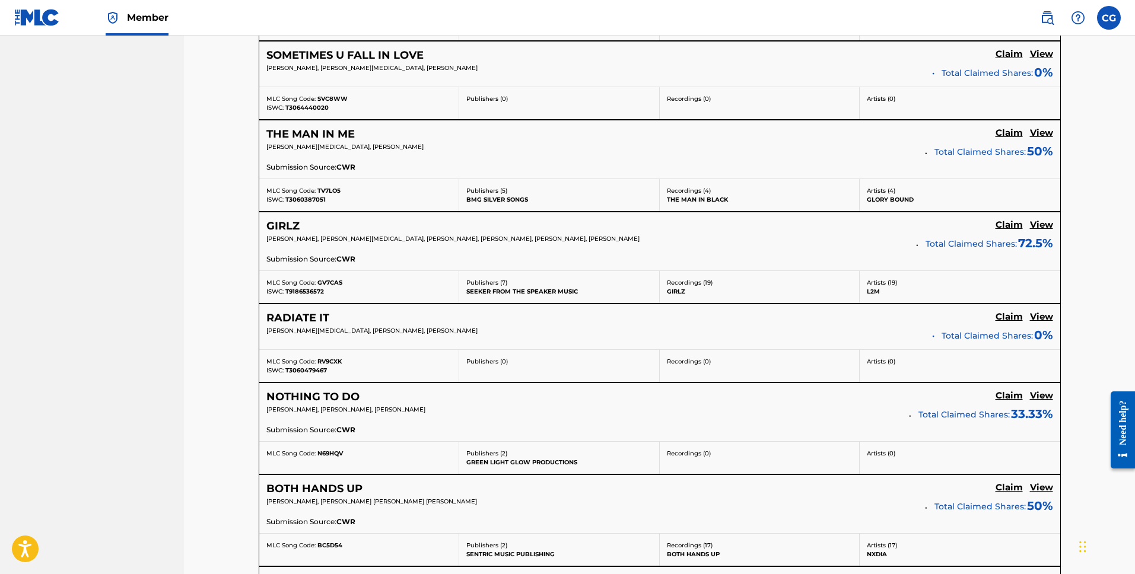
click at [307, 133] on h5 "THE MAN IN ME" at bounding box center [310, 135] width 88 height 14
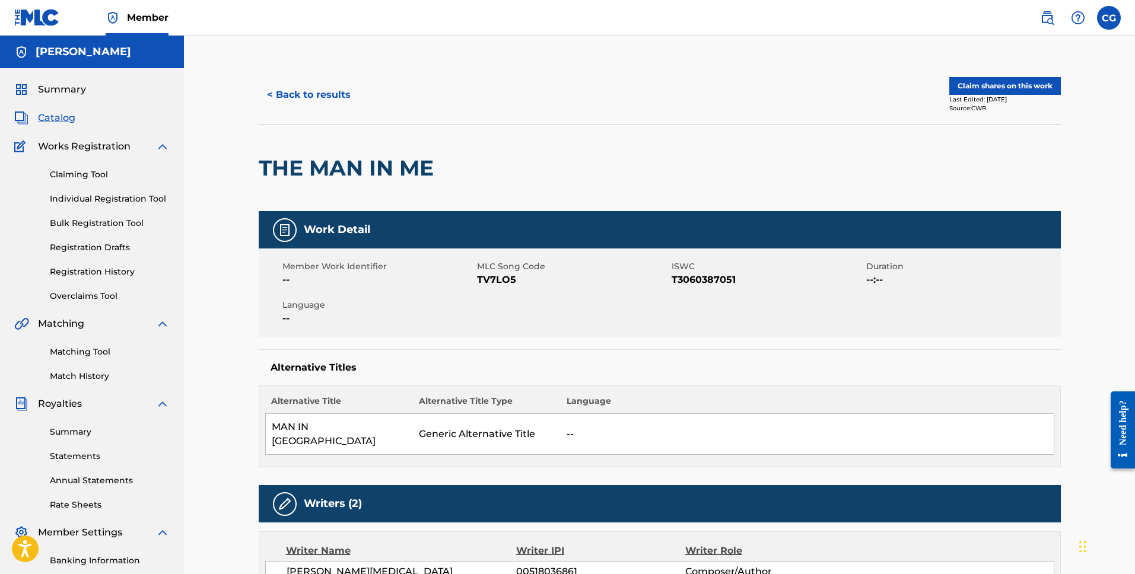
click at [94, 170] on link "Claiming Tool" at bounding box center [110, 175] width 120 height 12
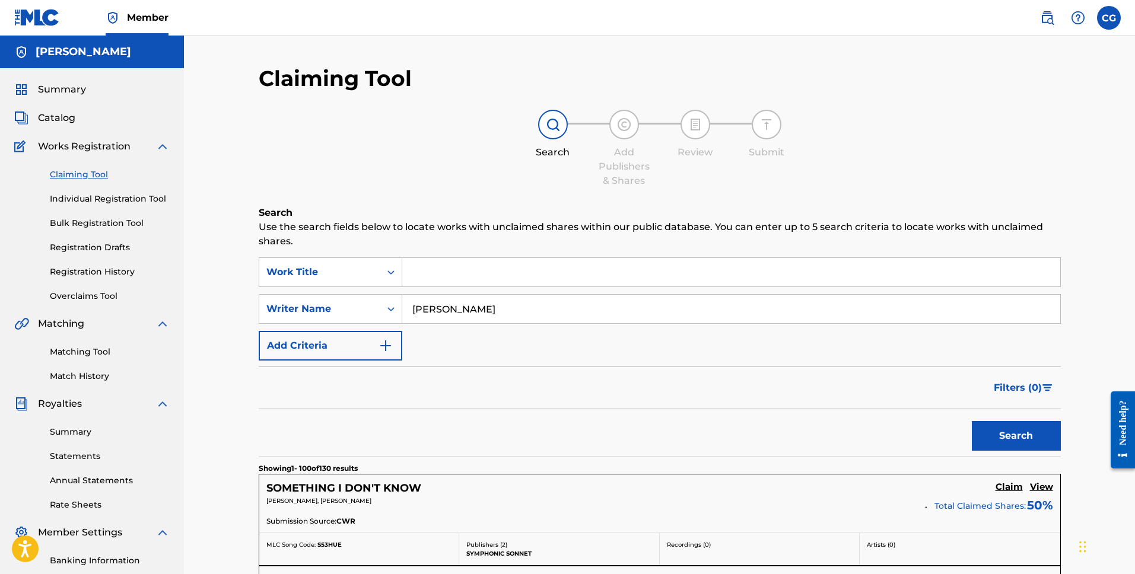
click at [433, 316] on input "[PERSON_NAME]" at bounding box center [731, 309] width 658 height 28
click at [65, 43] on div "[PERSON_NAME]" at bounding box center [92, 52] width 184 height 33
click at [63, 103] on div "Summary Catalog Works Registration Claiming Tool Individual Registration Tool B…" at bounding box center [92, 373] width 184 height 611
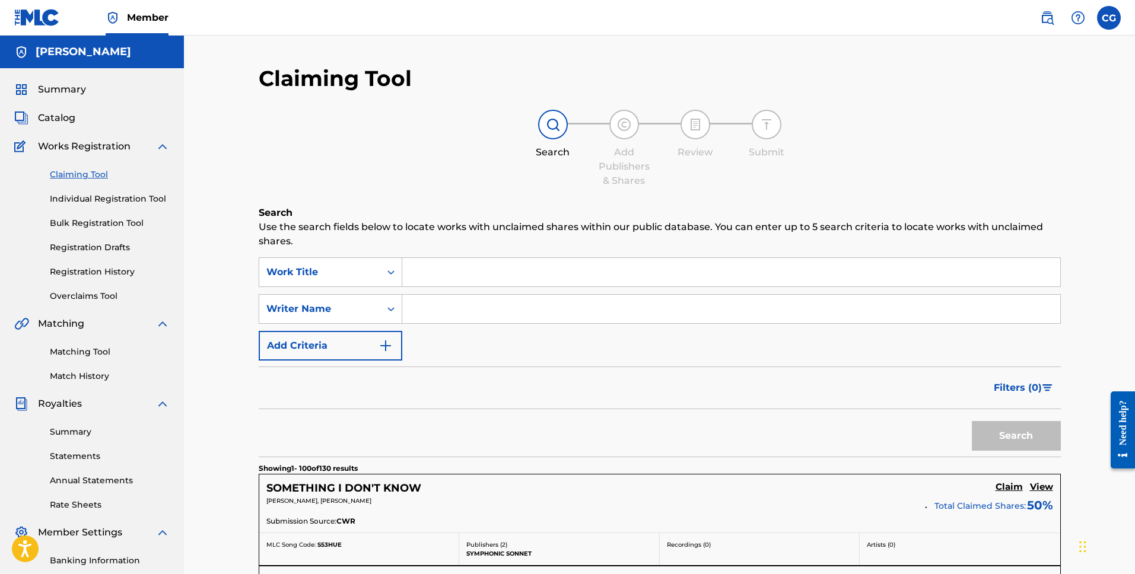
click at [62, 87] on span "Summary" at bounding box center [62, 89] width 48 height 14
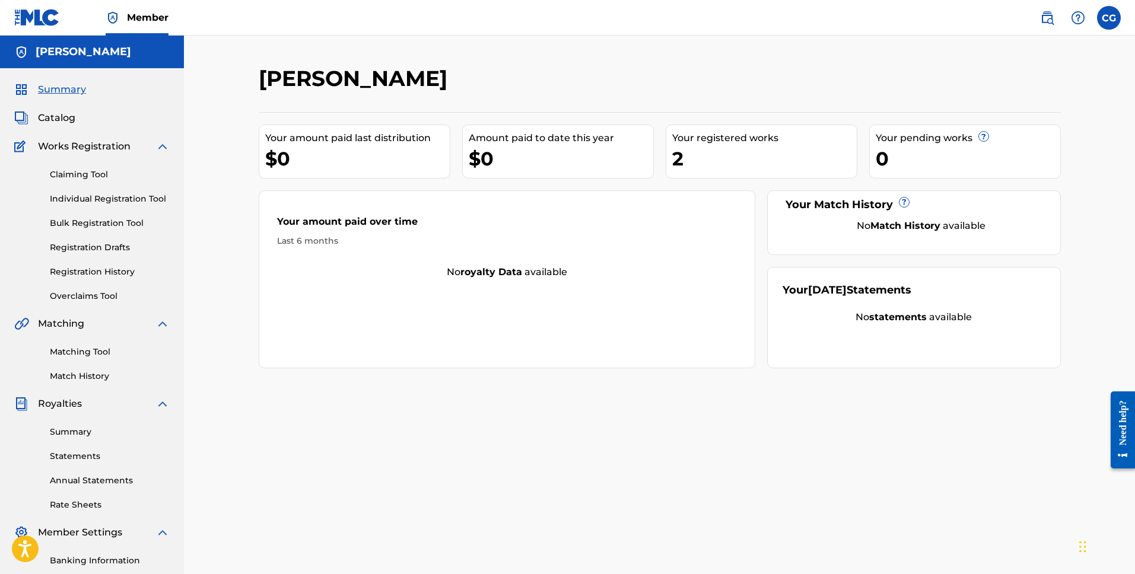
click at [40, 13] on img at bounding box center [37, 17] width 46 height 17
click at [84, 173] on link "Claiming Tool" at bounding box center [110, 175] width 120 height 12
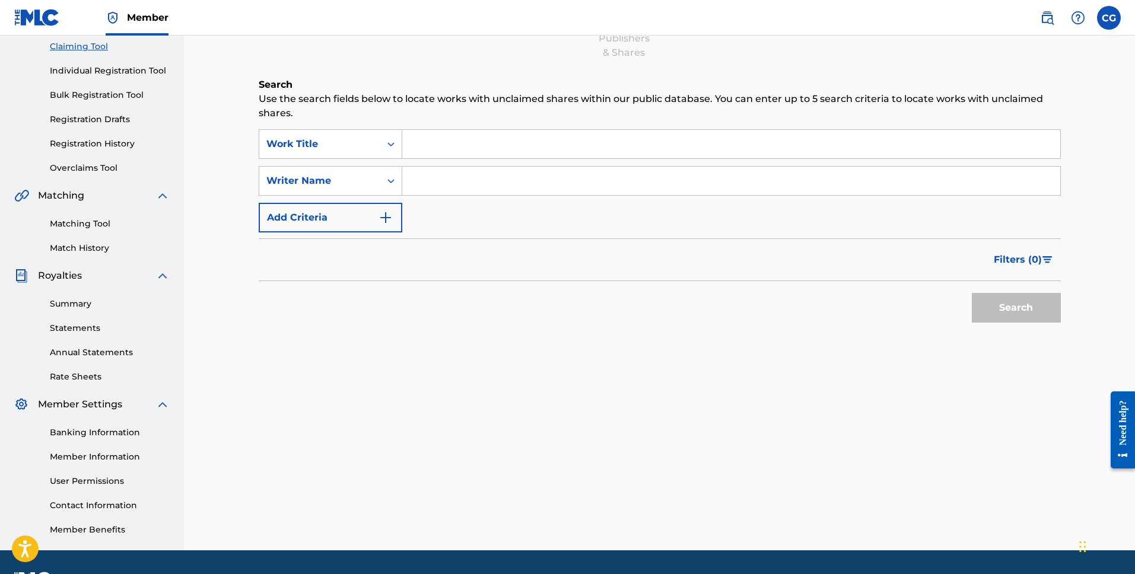
scroll to position [116, 0]
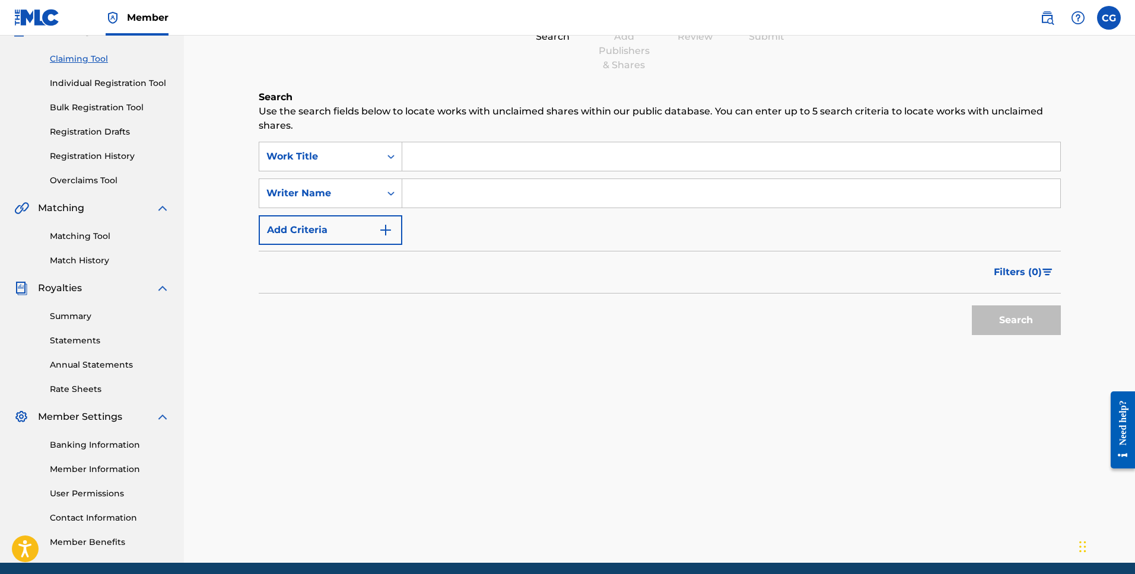
click at [107, 161] on link "Registration History" at bounding box center [110, 156] width 120 height 12
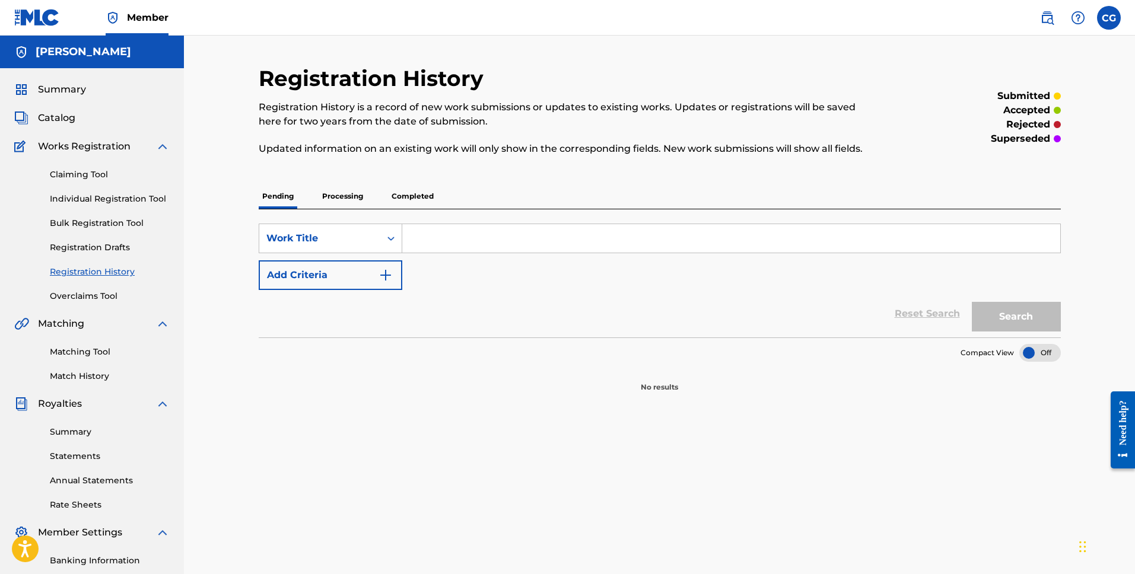
scroll to position [15, 0]
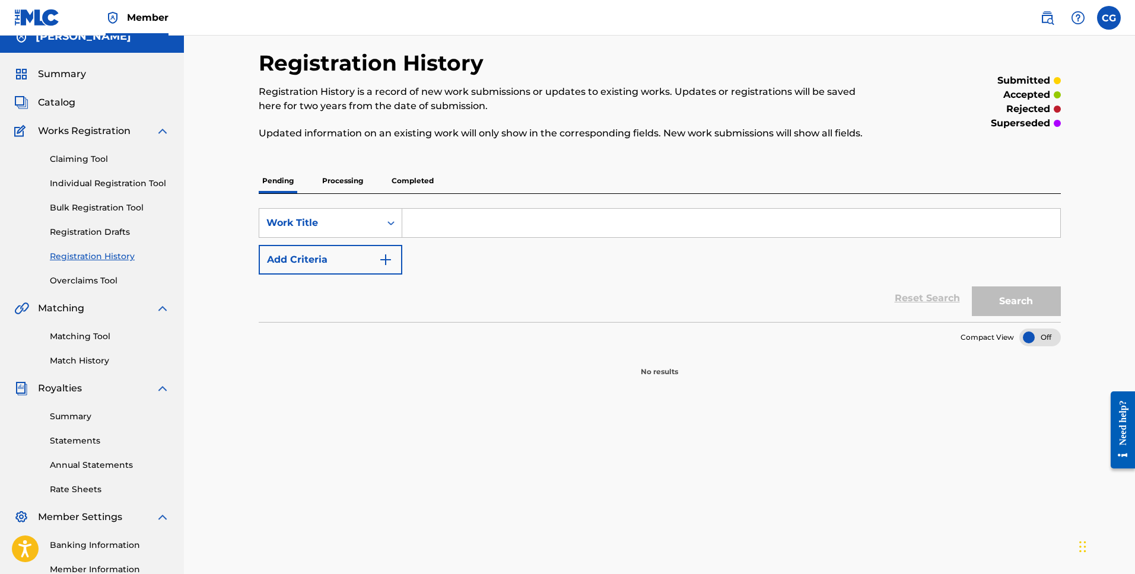
click at [330, 174] on p "Processing" at bounding box center [343, 181] width 48 height 25
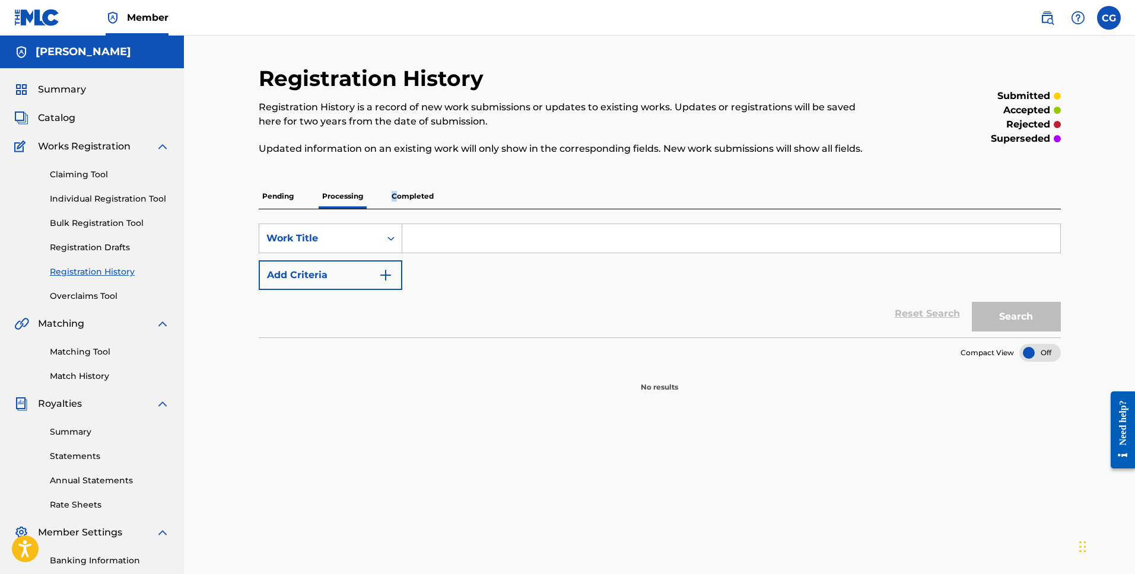
click at [395, 191] on p "Completed" at bounding box center [412, 196] width 49 height 25
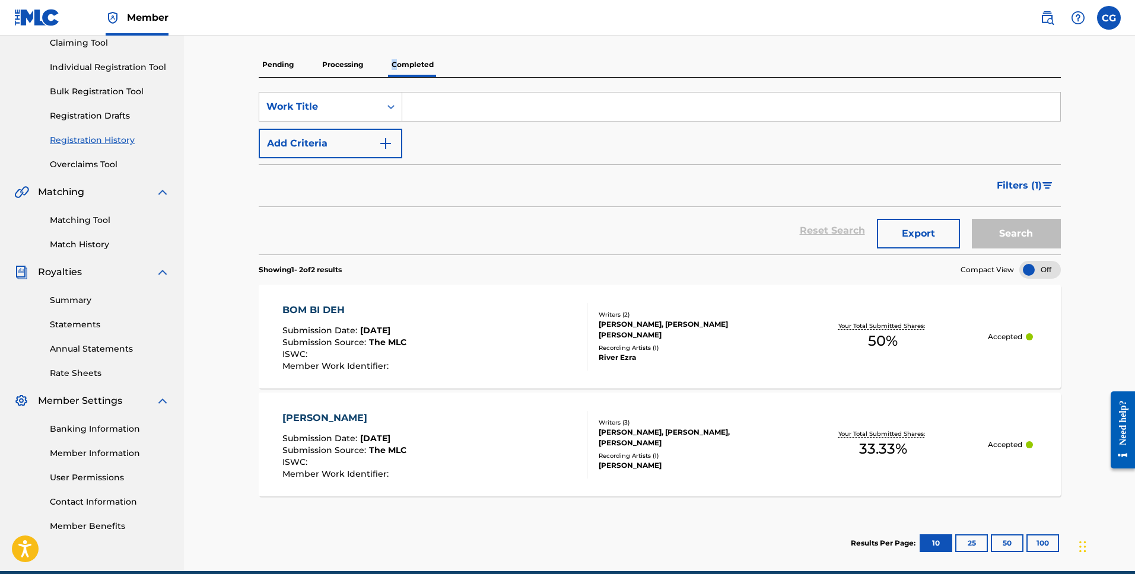
scroll to position [134, 0]
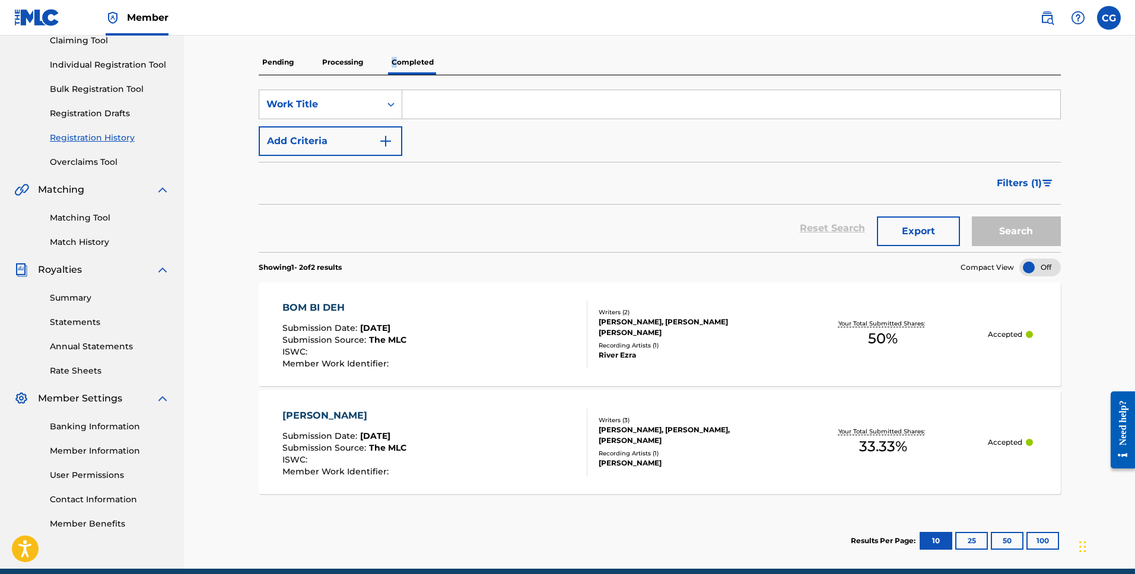
click at [88, 166] on link "Overclaims Tool" at bounding box center [110, 162] width 120 height 12
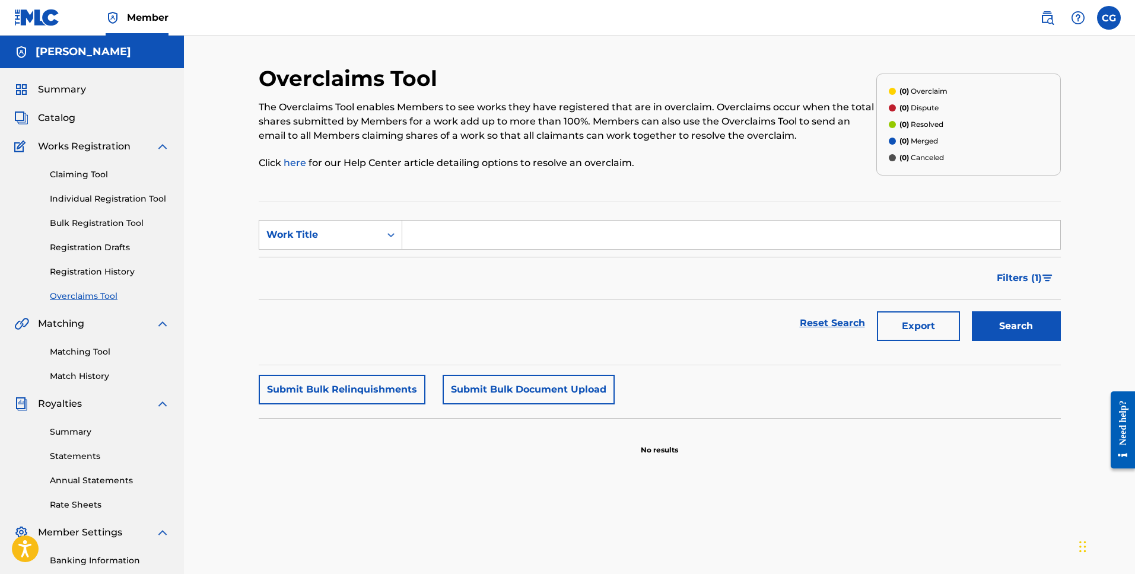
click at [87, 171] on link "Claiming Tool" at bounding box center [110, 175] width 120 height 12
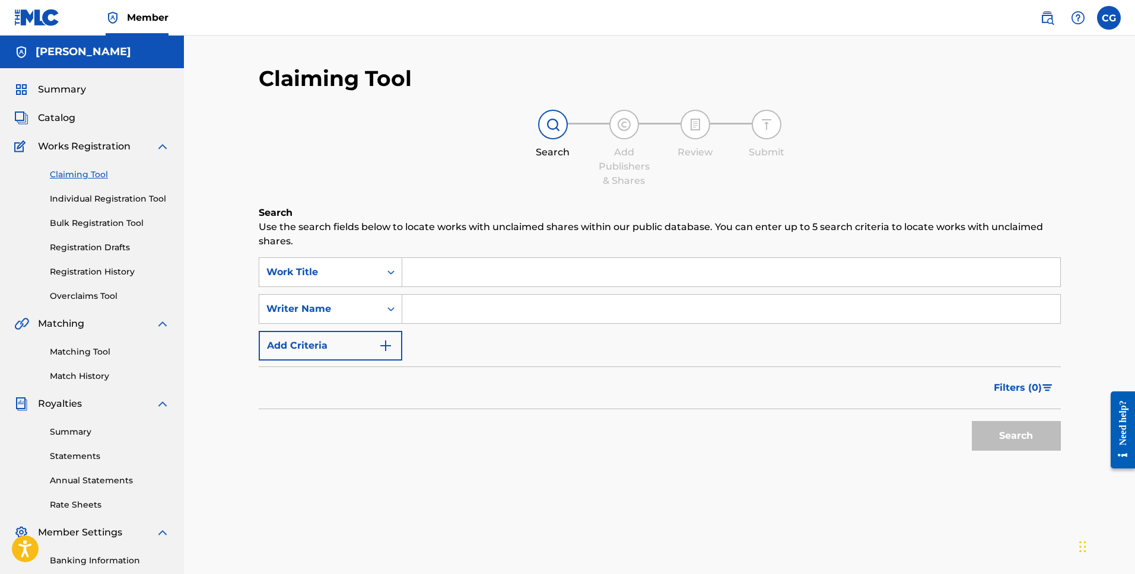
click at [67, 142] on span "Works Registration" at bounding box center [84, 146] width 93 height 14
click at [59, 125] on div "Summary Catalog Works Registration Claiming Tool Individual Registration Tool B…" at bounding box center [92, 373] width 184 height 611
click at [58, 113] on span "Catalog" at bounding box center [56, 118] width 37 height 14
